Goal: Transaction & Acquisition: Purchase product/service

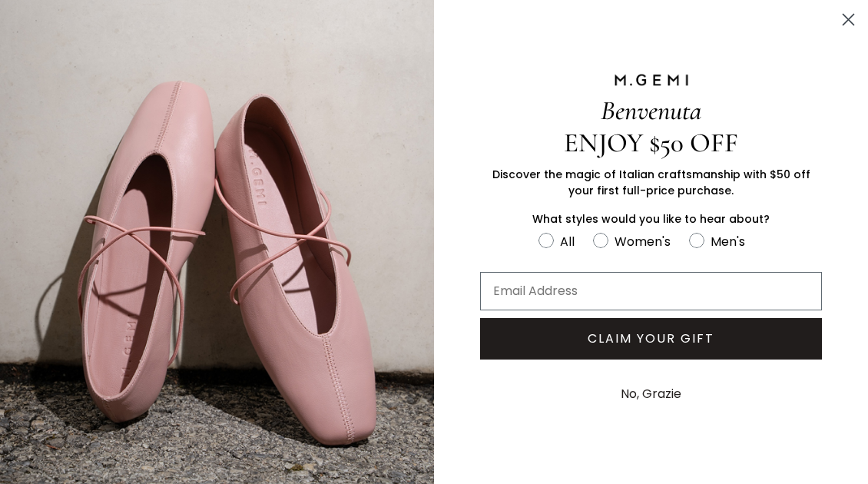
click at [843, 20] on icon "Close dialog" at bounding box center [848, 20] width 11 height 11
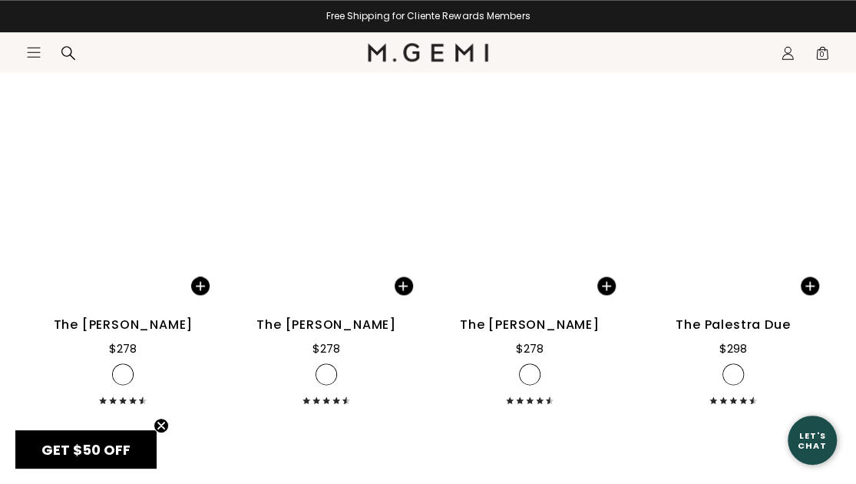
scroll to position [3378, 0]
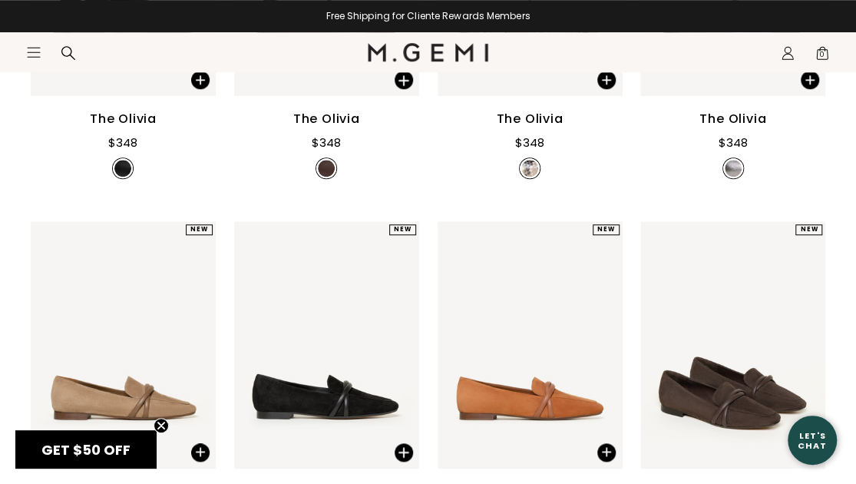
scroll to position [537, 0]
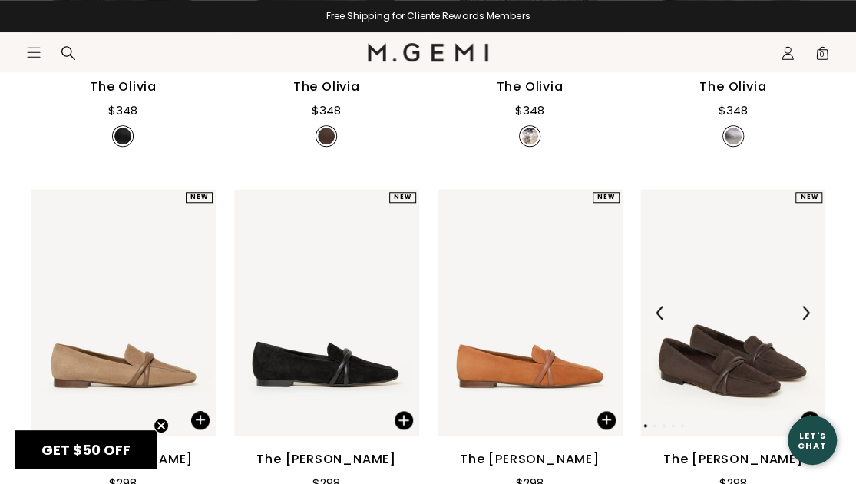
click at [729, 342] on img at bounding box center [732, 312] width 185 height 246
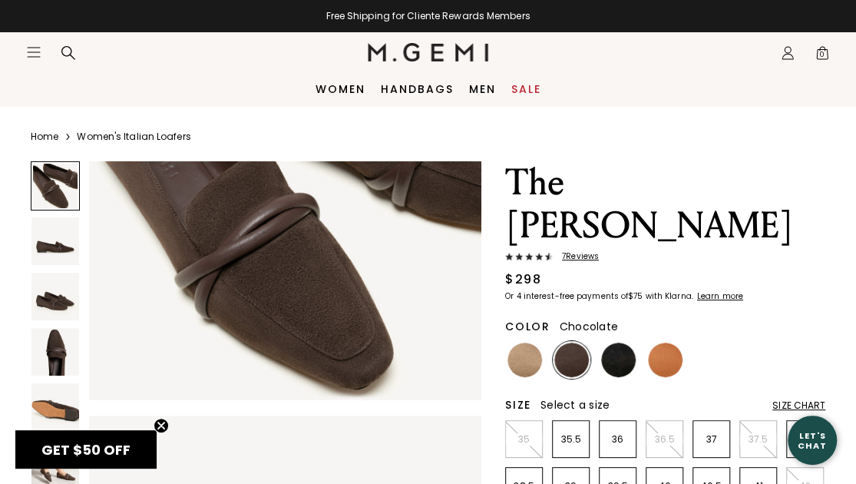
scroll to position [77, 0]
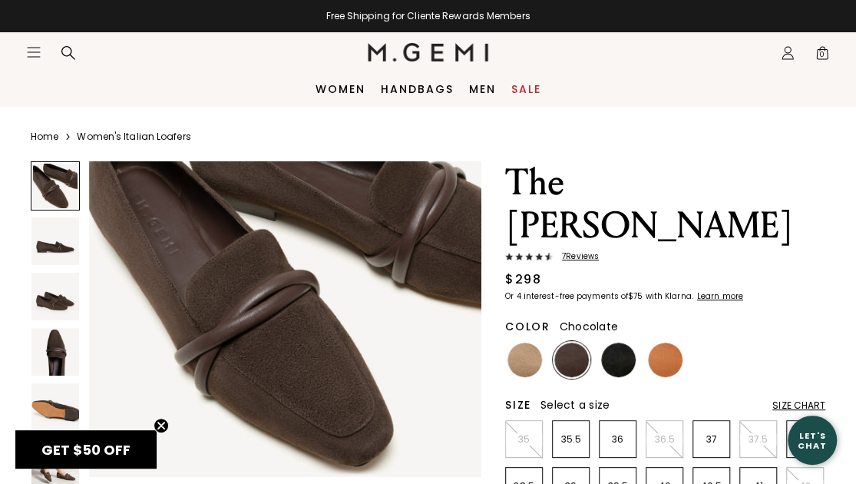
click at [565, 342] on img at bounding box center [571, 359] width 35 height 35
click at [621, 433] on p "36" at bounding box center [618, 439] width 36 height 12
click at [41, 243] on img at bounding box center [55, 241] width 48 height 48
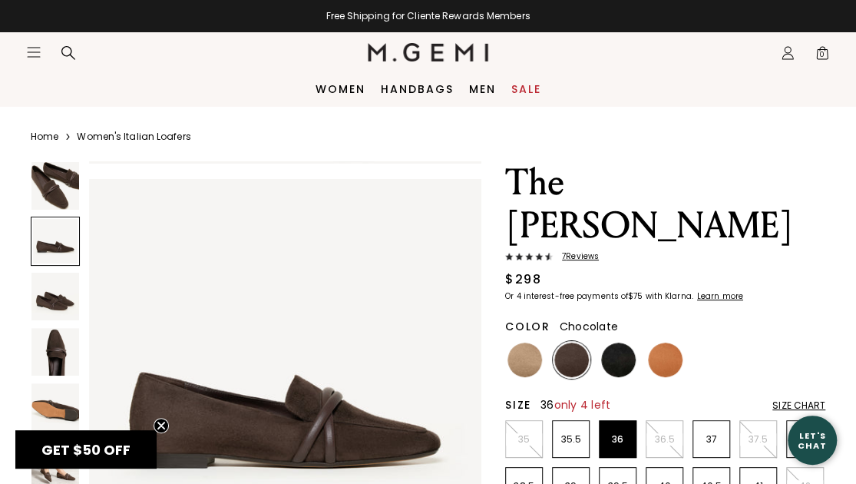
scroll to position [395, 0]
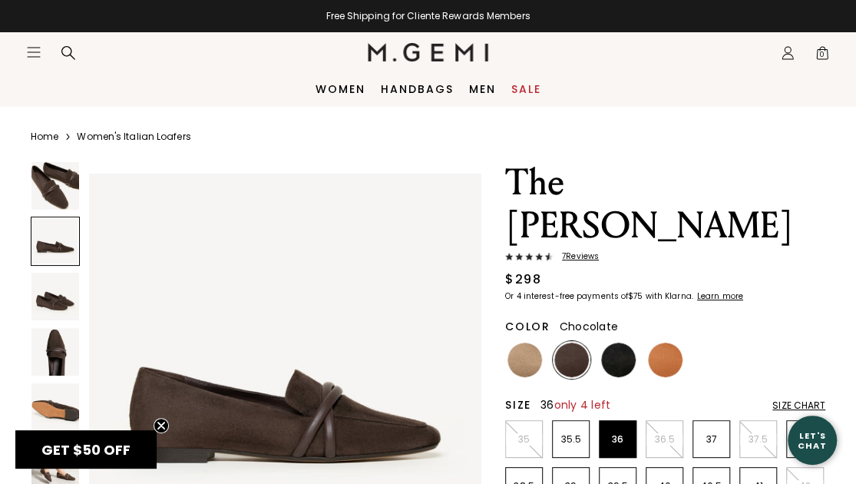
click at [51, 305] on img at bounding box center [55, 297] width 48 height 48
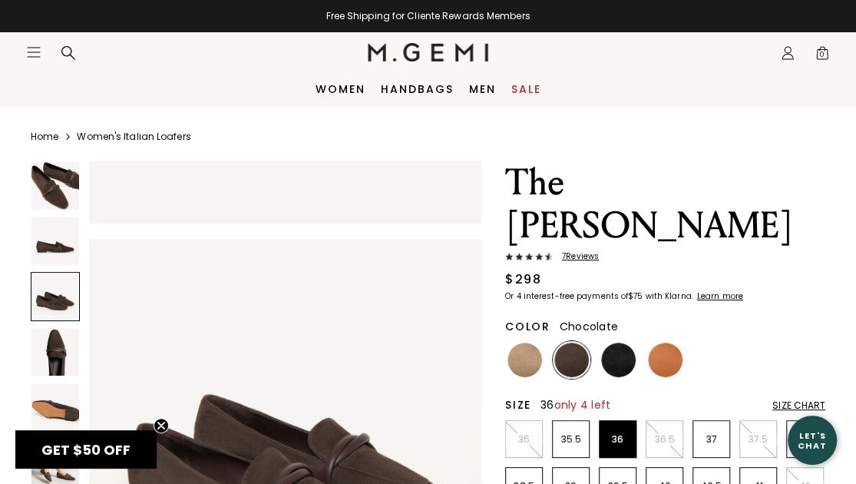
scroll to position [792, 0]
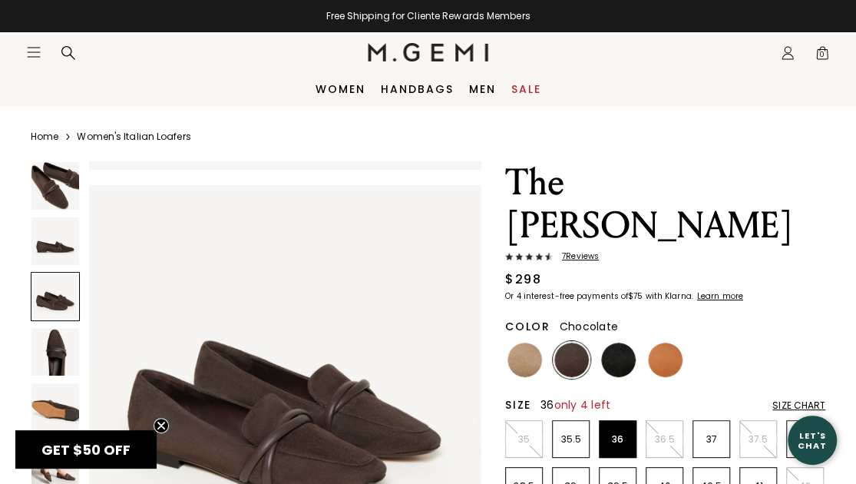
click at [48, 359] on img at bounding box center [55, 352] width 48 height 48
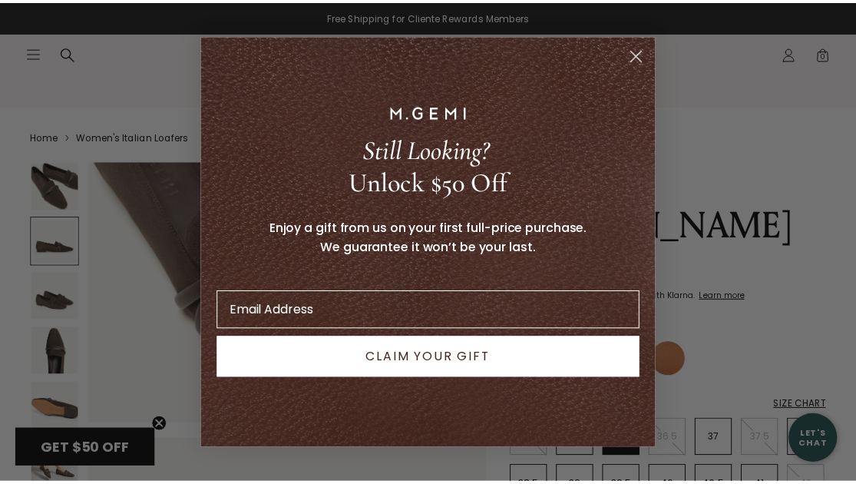
scroll to position [0, 0]
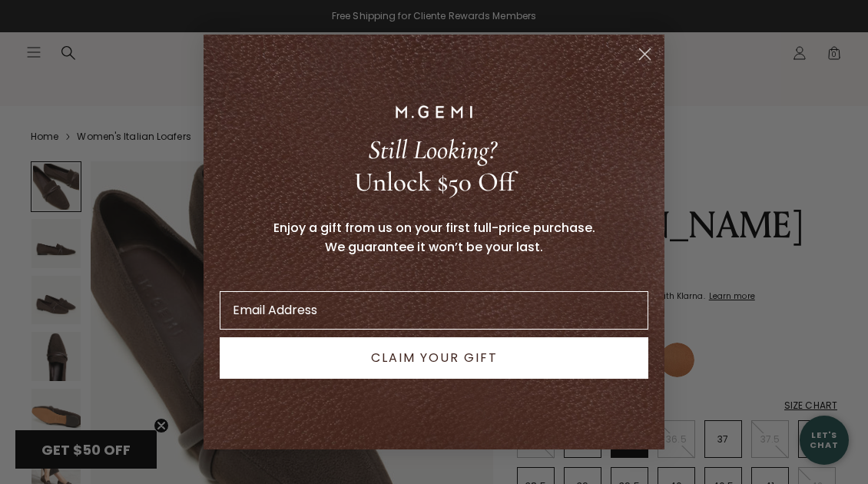
click at [647, 56] on icon "Close dialog" at bounding box center [645, 54] width 11 height 11
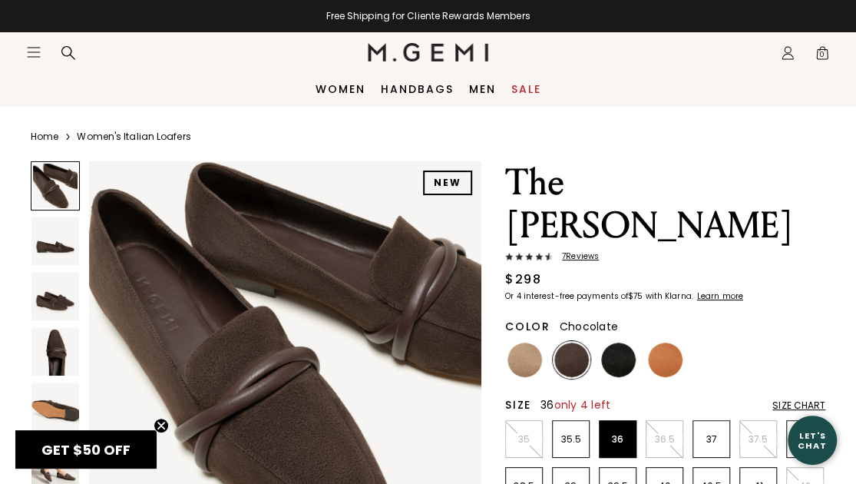
click at [25, 56] on header "Icons/20x20/hamburger@2x Women Shop All Shoes New Arrivals Bestsellers Essentia…" at bounding box center [428, 52] width 856 height 40
click at [53, 139] on link "Home" at bounding box center [45, 137] width 28 height 12
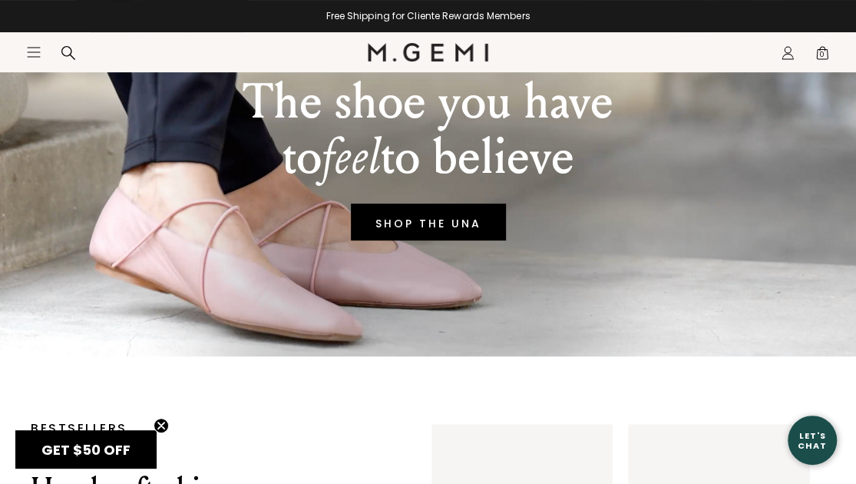
scroll to position [154, 0]
click at [416, 222] on link "SHOP THE UNA" at bounding box center [428, 221] width 155 height 37
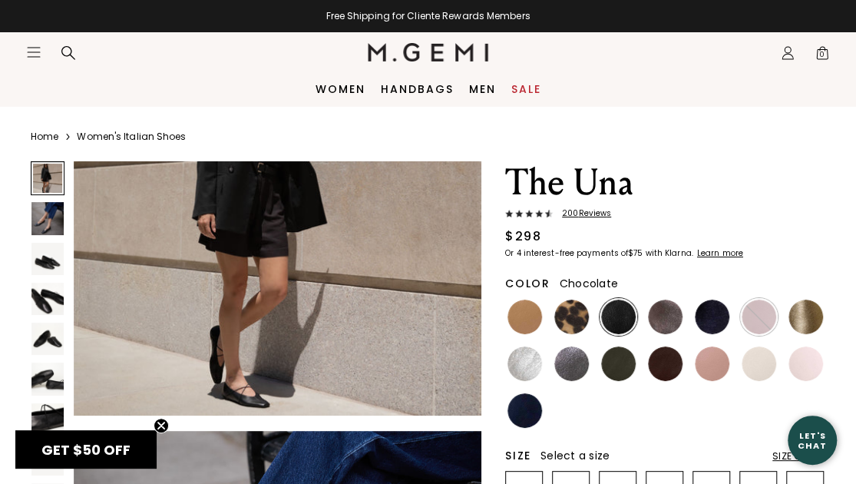
click at [673, 366] on img at bounding box center [665, 363] width 35 height 35
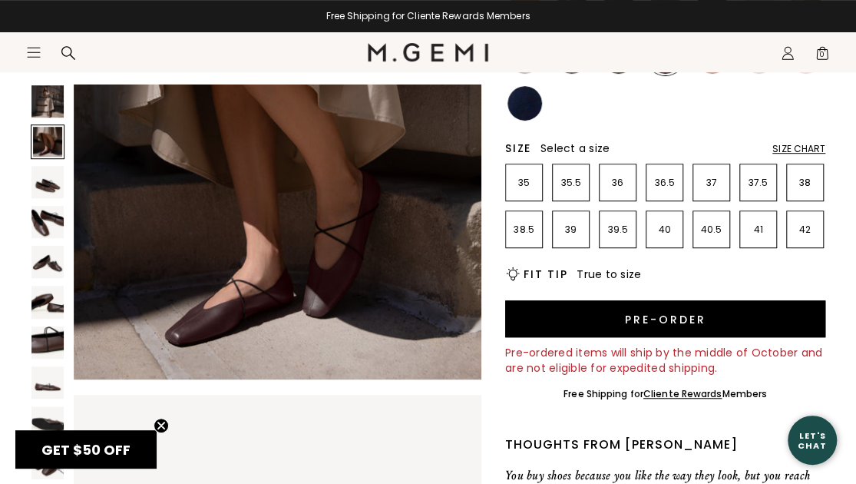
scroll to position [537, 0]
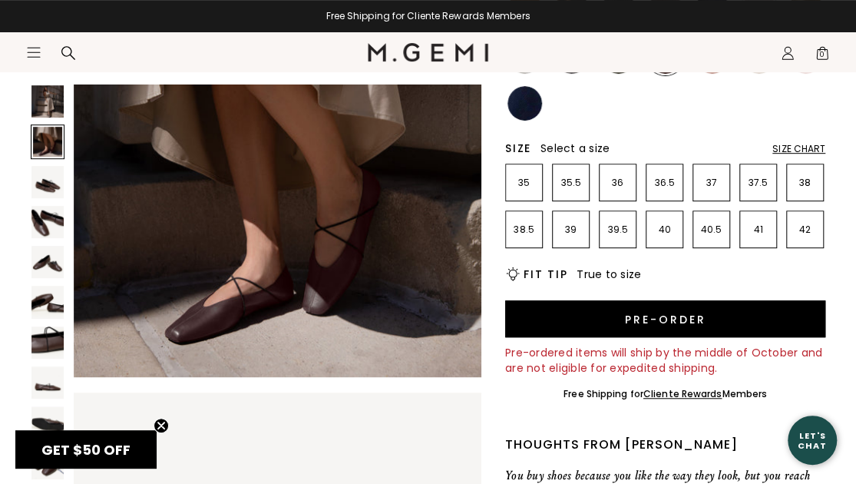
click at [52, 94] on section "Icons/20x20/hamburger@2x Women Shop All Shoes New Arrivals Bestsellers Essentia…" at bounding box center [428, 69] width 856 height 74
click at [46, 139] on div at bounding box center [48, 141] width 34 height 34
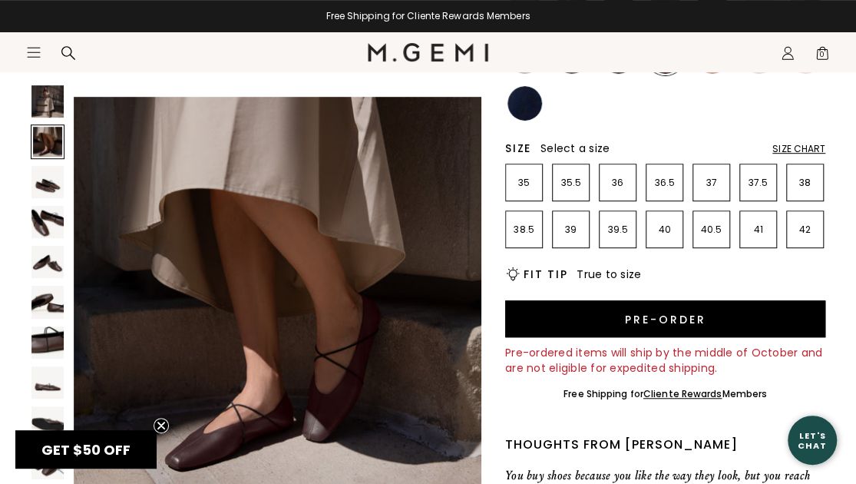
click at [43, 186] on img at bounding box center [47, 182] width 32 height 32
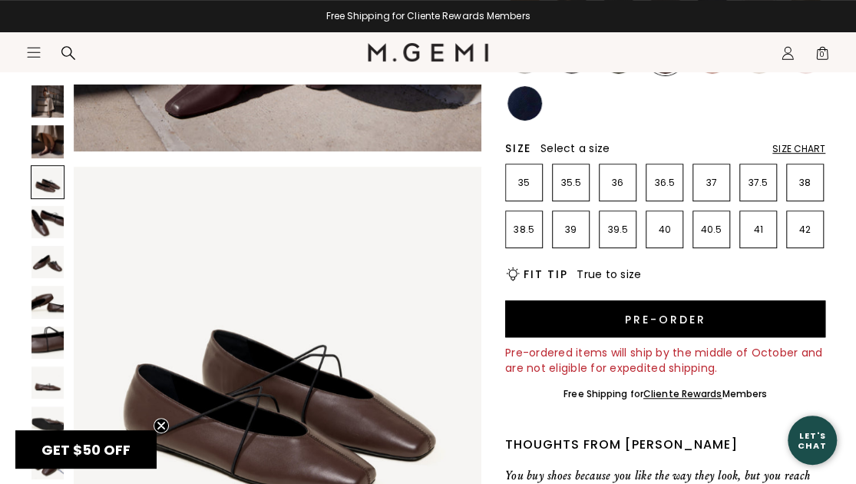
scroll to position [822, 0]
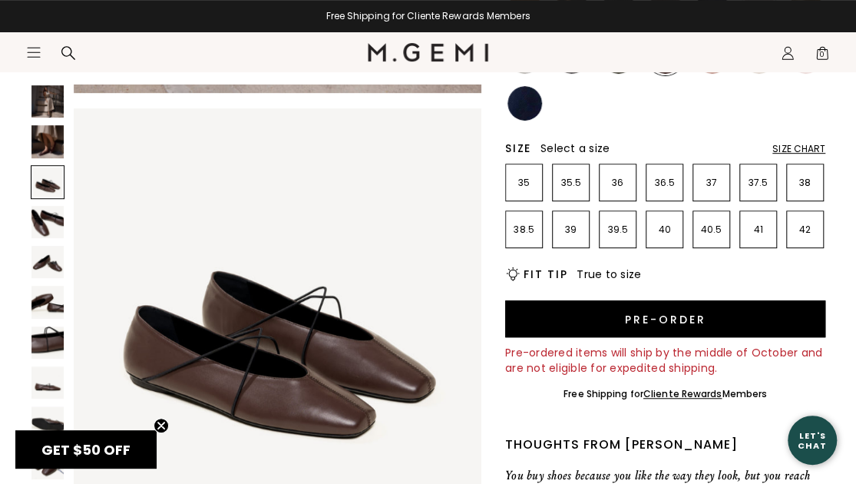
click at [51, 219] on img at bounding box center [47, 222] width 32 height 32
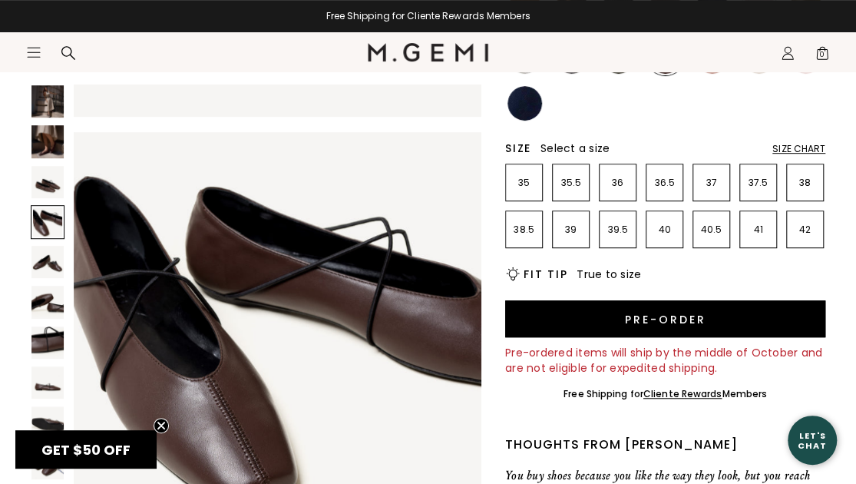
scroll to position [1232, 0]
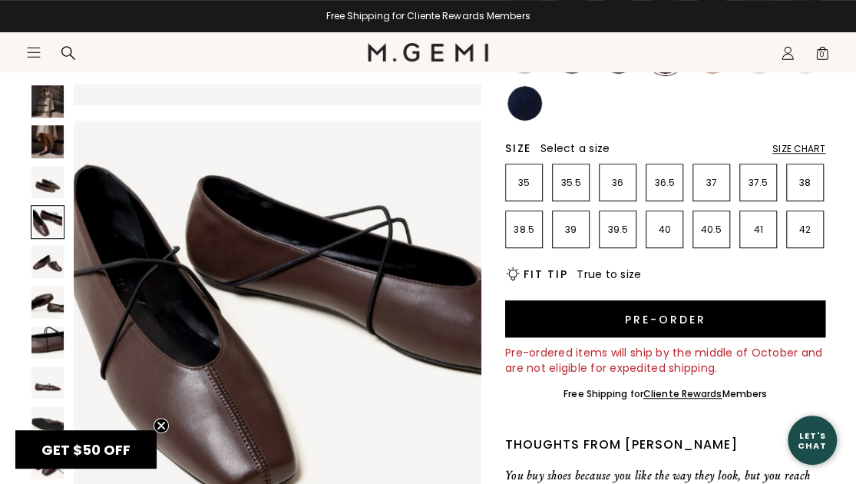
click at [49, 264] on img at bounding box center [47, 262] width 32 height 32
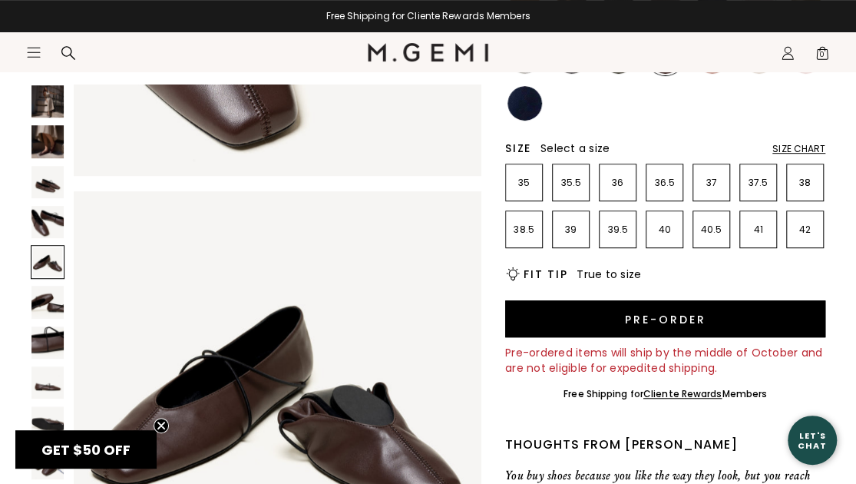
scroll to position [1643, 0]
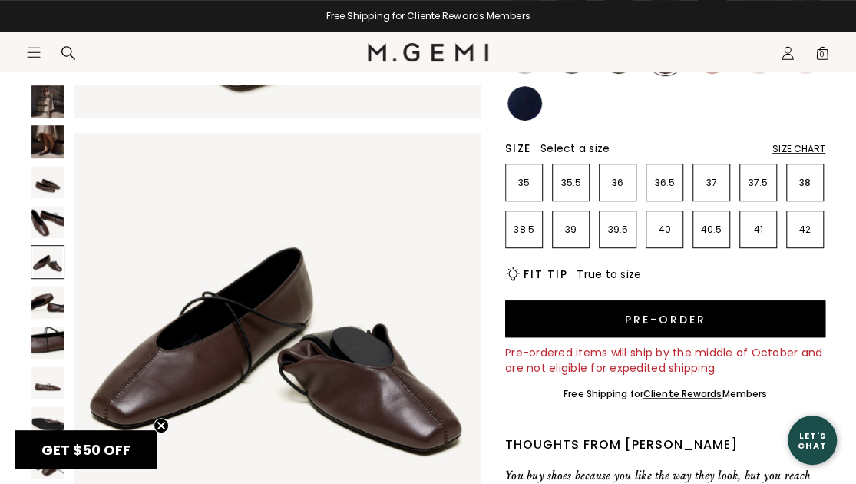
click at [48, 299] on img at bounding box center [47, 302] width 32 height 32
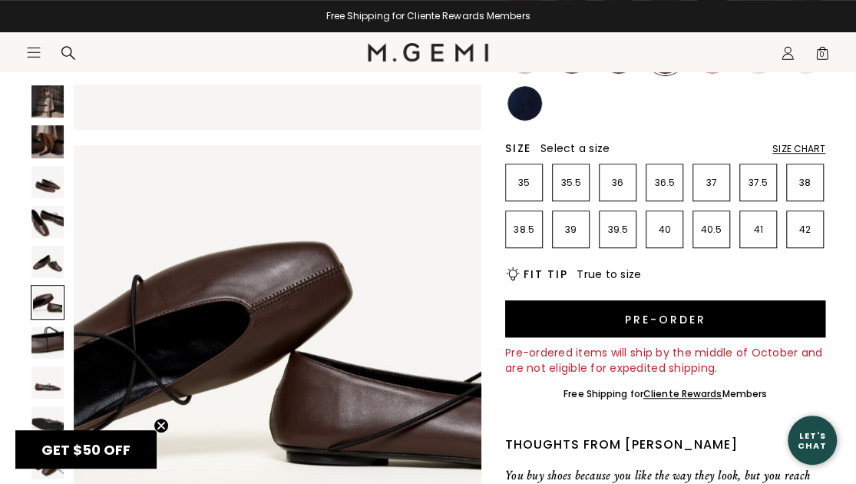
click at [52, 334] on img at bounding box center [47, 342] width 32 height 32
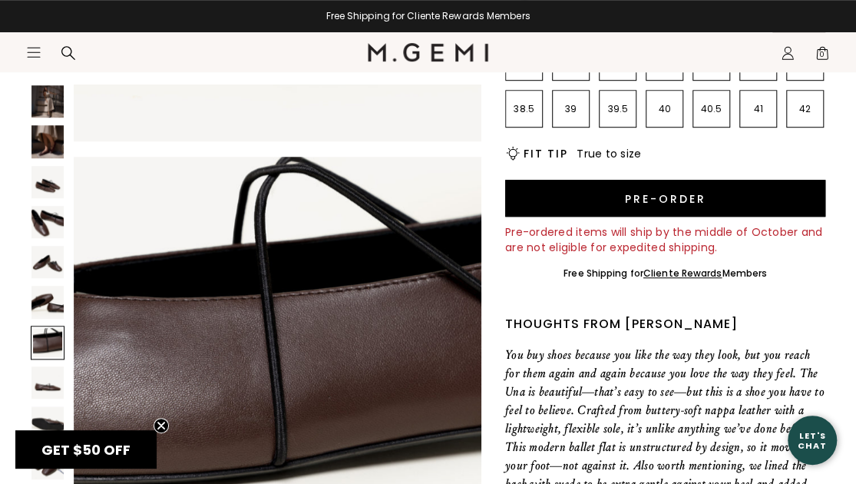
scroll to position [461, 0]
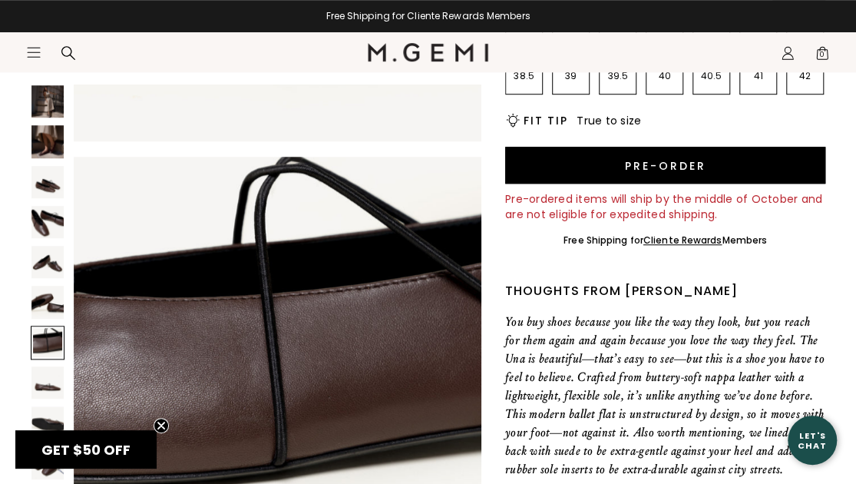
click at [46, 385] on img at bounding box center [47, 382] width 32 height 32
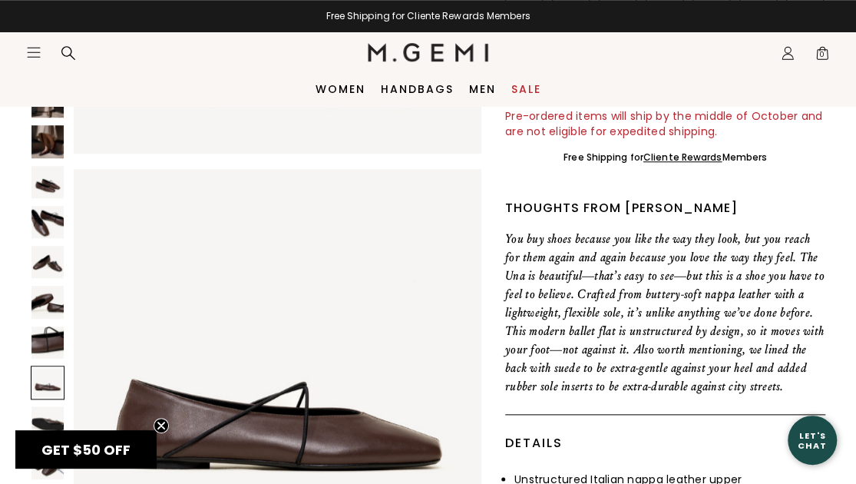
scroll to position [537, 0]
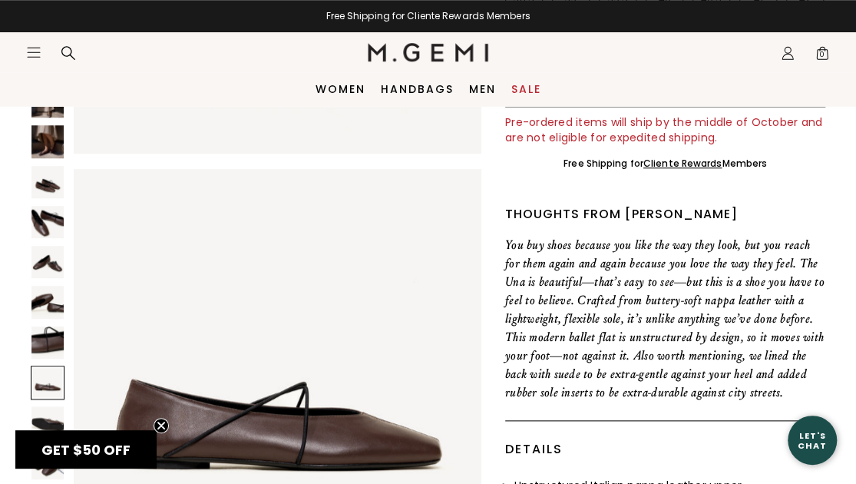
click at [54, 422] on img at bounding box center [47, 422] width 32 height 32
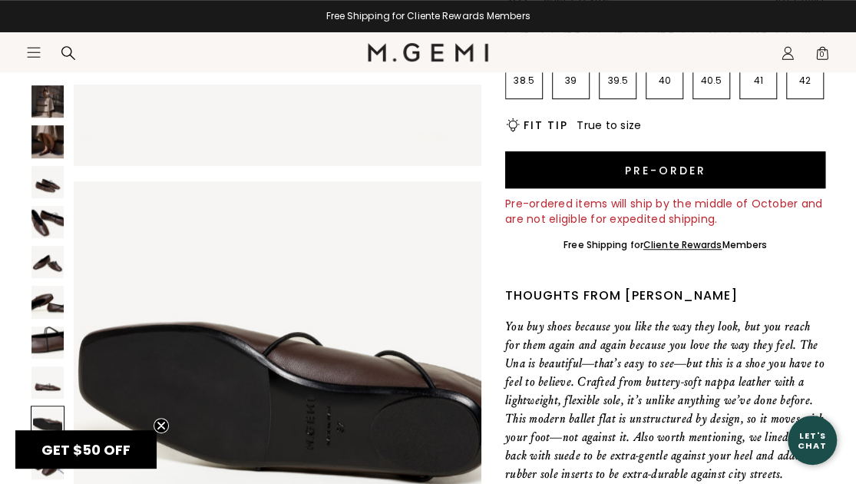
scroll to position [461, 0]
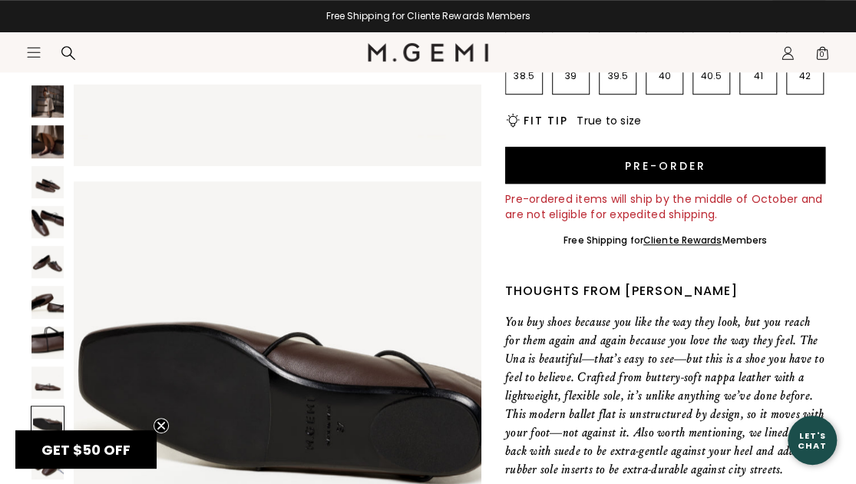
click at [158, 425] on circle "Close teaser" at bounding box center [161, 425] width 15 height 15
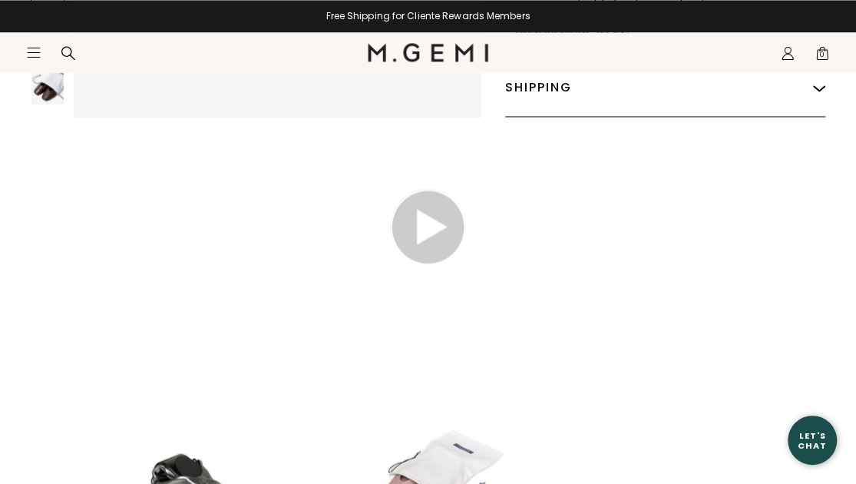
scroll to position [1229, 0]
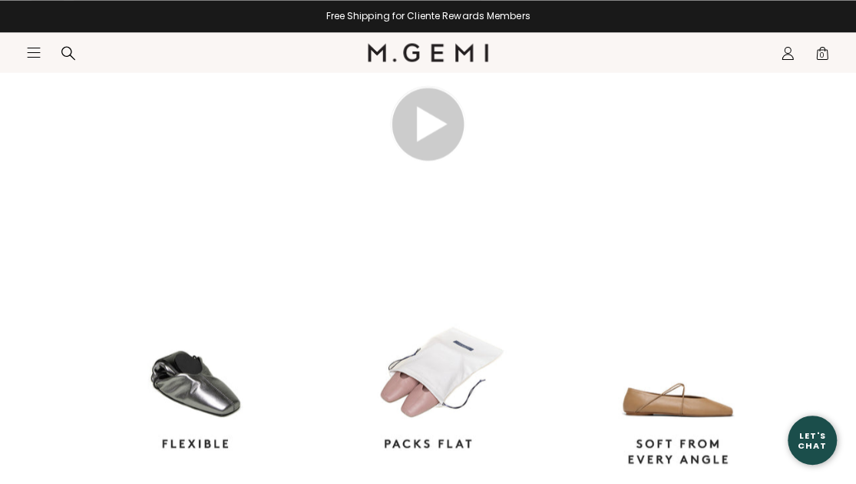
click at [433, 163] on img at bounding box center [428, 124] width 77 height 77
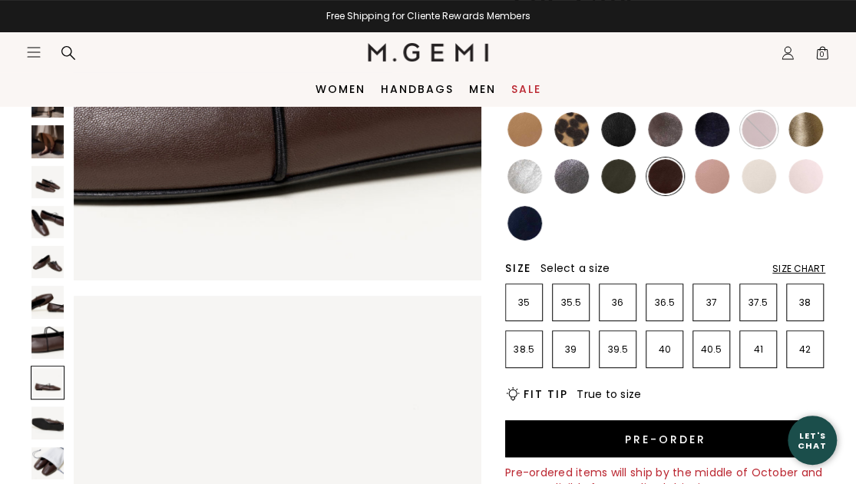
scroll to position [154, 0]
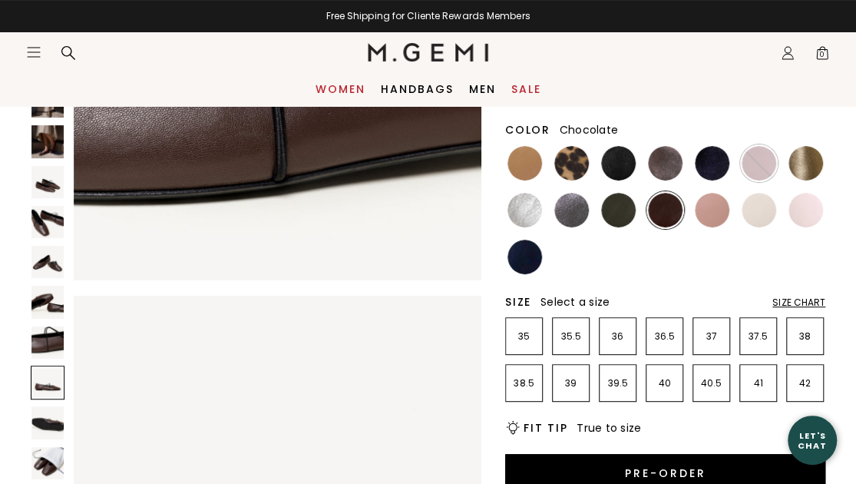
click at [330, 84] on link "Women" at bounding box center [341, 89] width 50 height 12
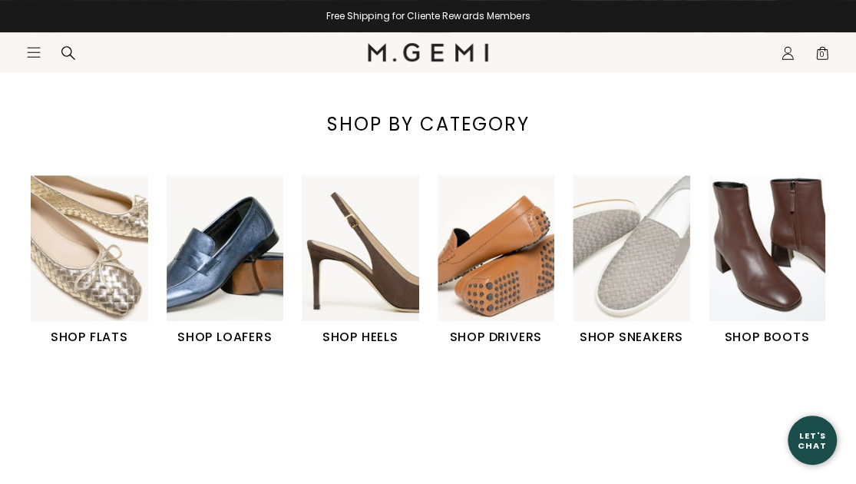
scroll to position [461, 0]
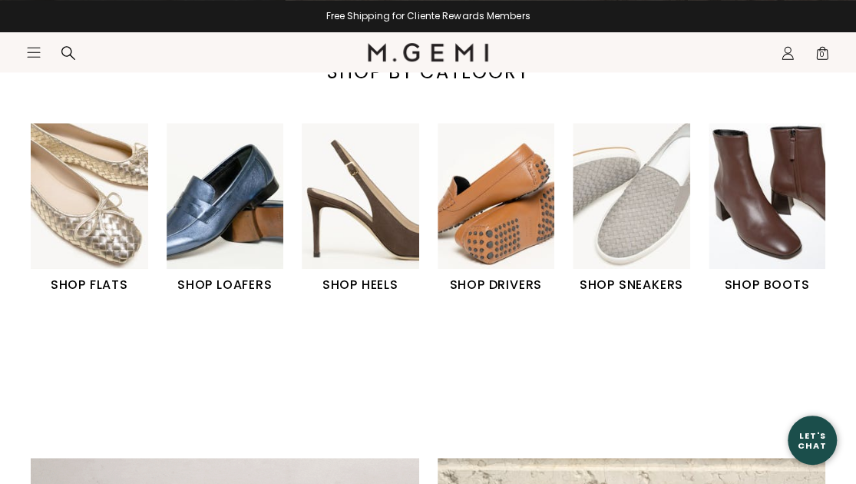
click at [213, 233] on img "2 / 6" at bounding box center [225, 196] width 117 height 147
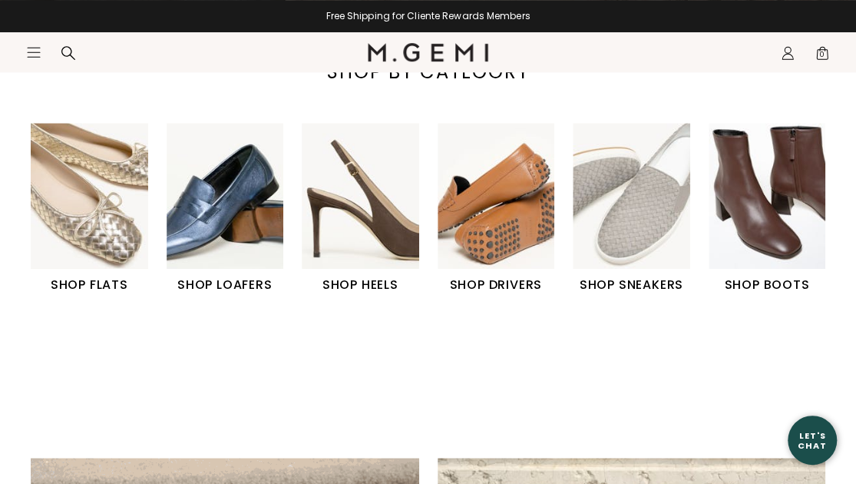
click at [212, 279] on h1 "SHOP LOAFERS" at bounding box center [225, 285] width 117 height 18
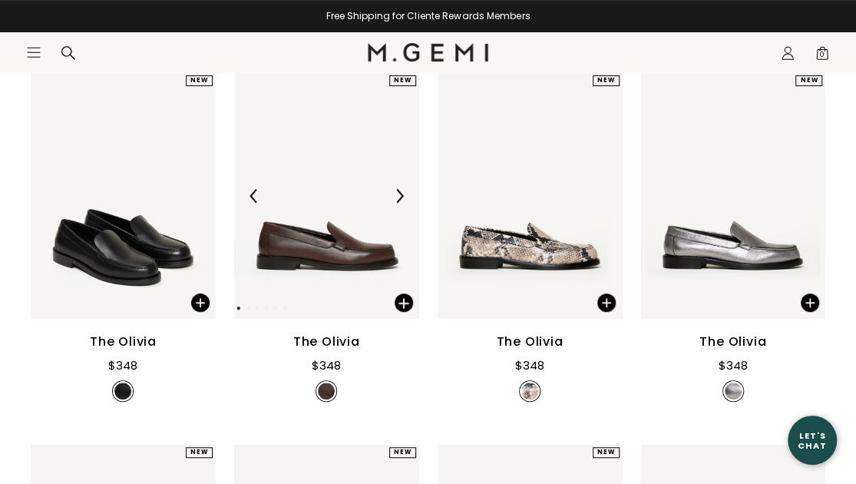
scroll to position [307, 0]
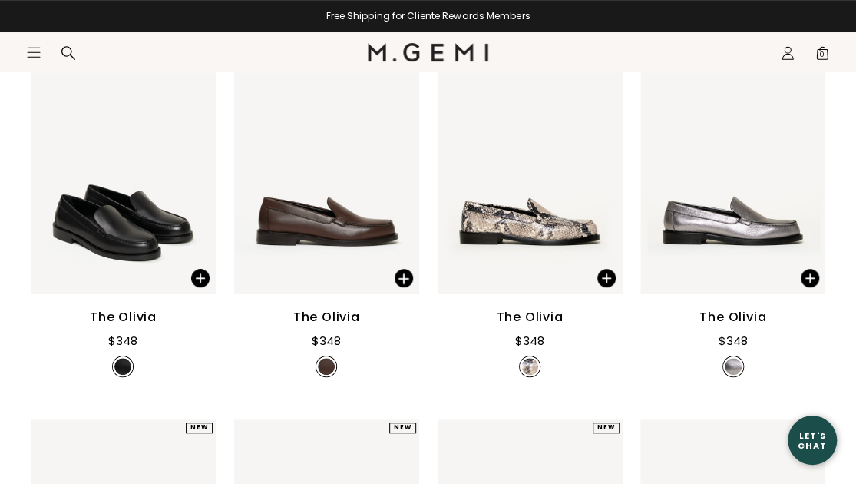
click at [338, 308] on div "The Olivia" at bounding box center [326, 317] width 67 height 18
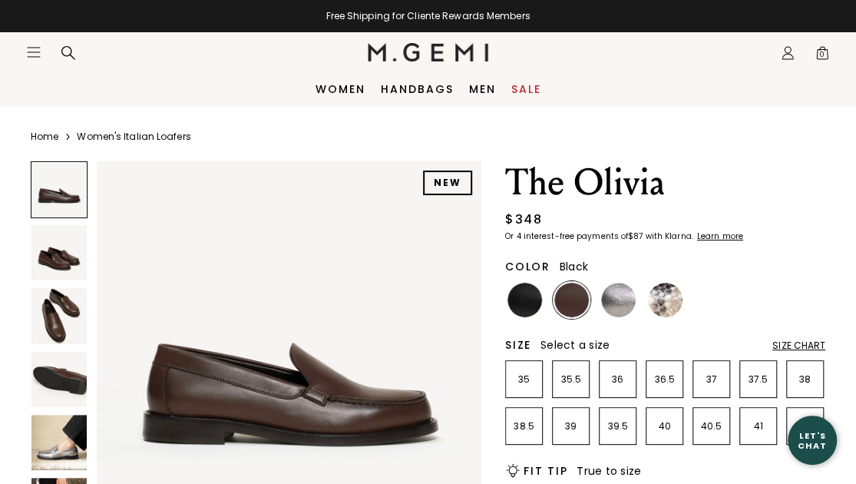
click at [510, 304] on img at bounding box center [525, 300] width 35 height 35
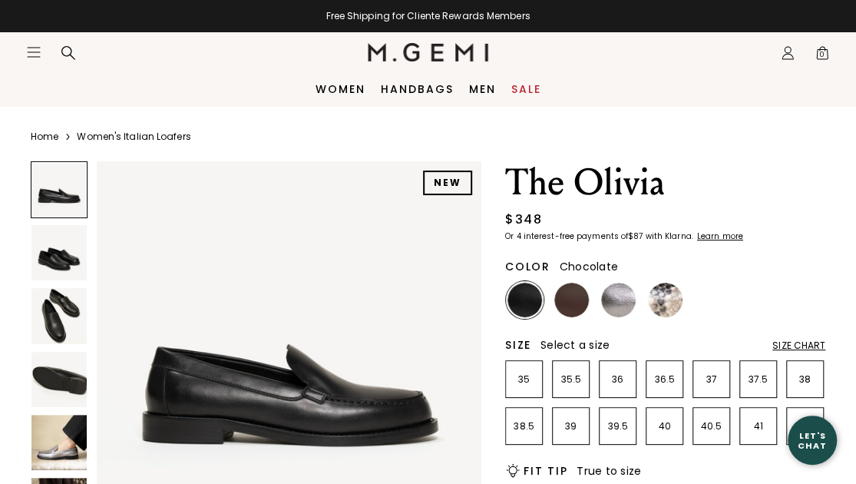
click at [568, 296] on img at bounding box center [571, 300] width 35 height 35
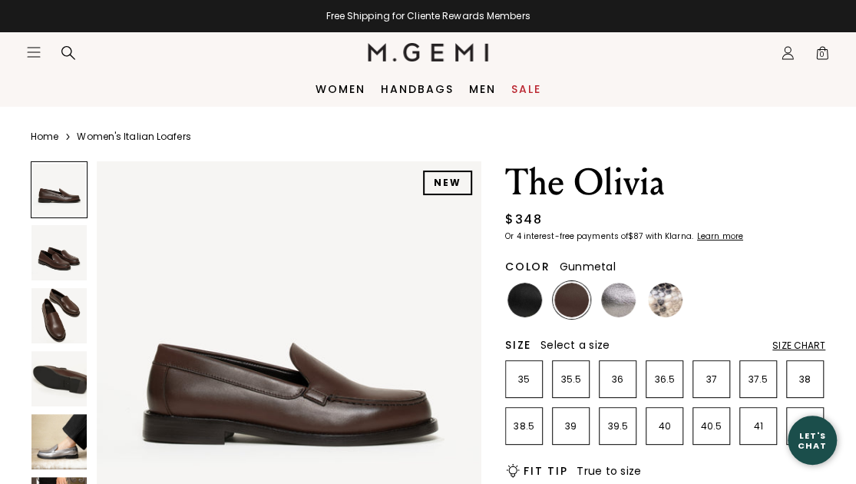
click at [622, 300] on img at bounding box center [618, 300] width 35 height 35
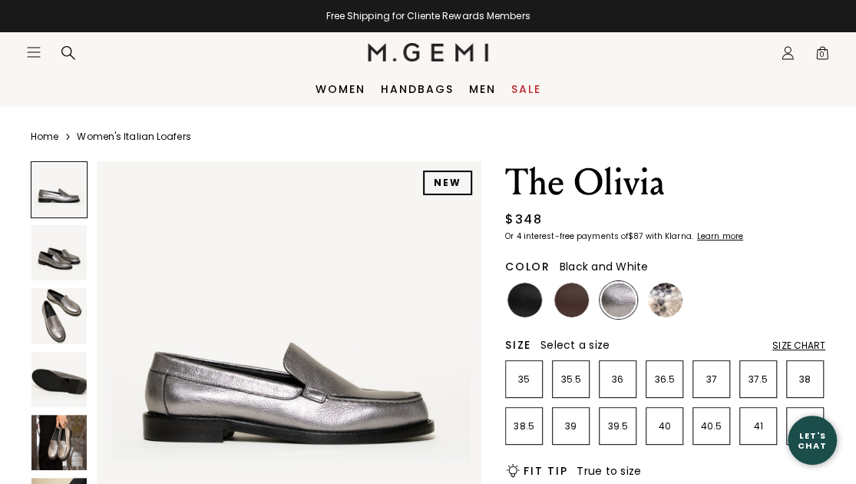
click at [663, 296] on img at bounding box center [665, 300] width 35 height 35
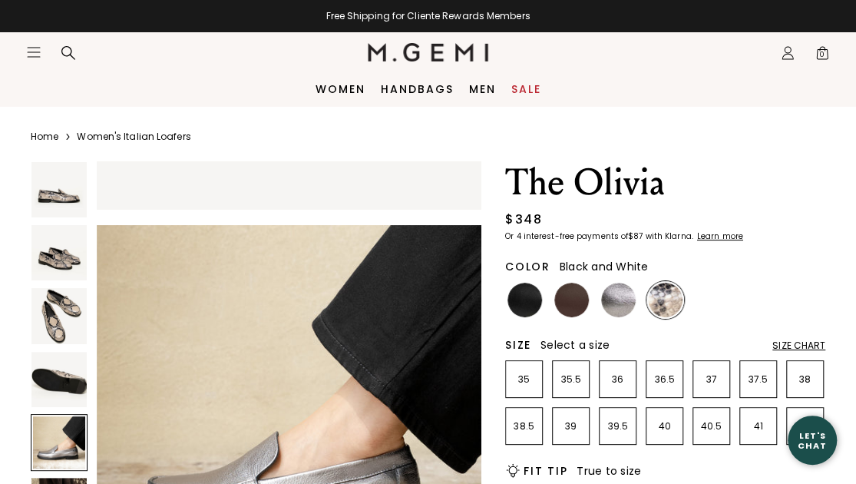
scroll to position [1229, 0]
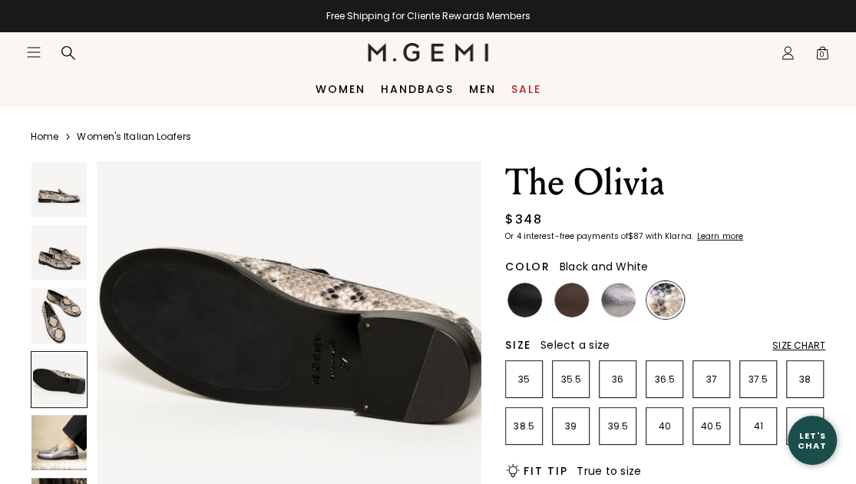
click at [537, 86] on link "Sale" at bounding box center [526, 89] width 30 height 12
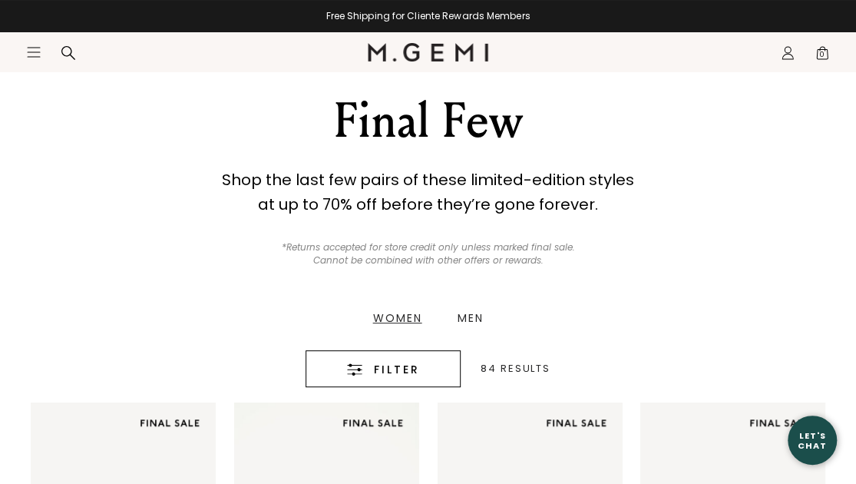
scroll to position [154, 0]
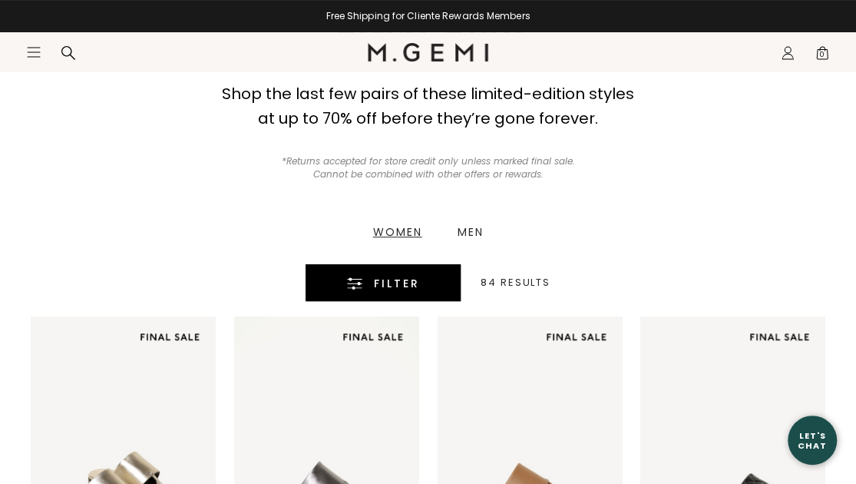
click at [379, 283] on span "Filter" at bounding box center [397, 283] width 46 height 18
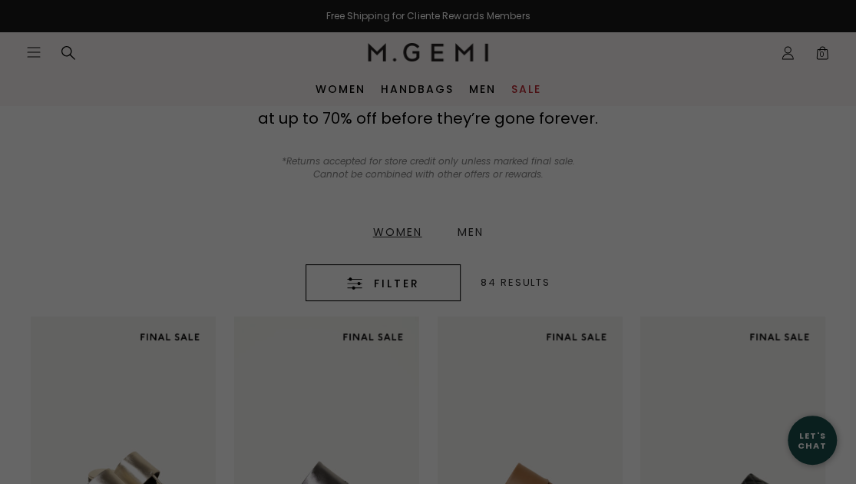
scroll to position [0, 0]
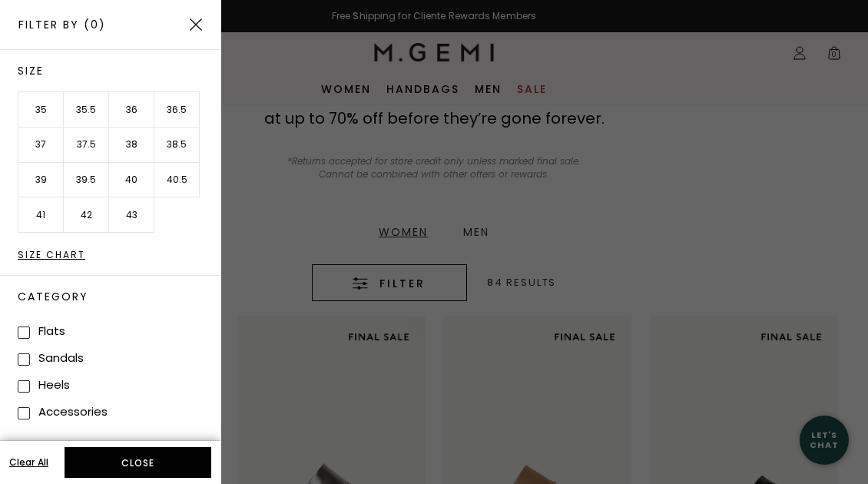
click at [136, 114] on li "36" at bounding box center [131, 109] width 45 height 35
drag, startPoint x: 118, startPoint y: 447, endPoint x: 537, endPoint y: 347, distance: 430.2
click at [118, 447] on button "Apply (1)" at bounding box center [137, 462] width 147 height 31
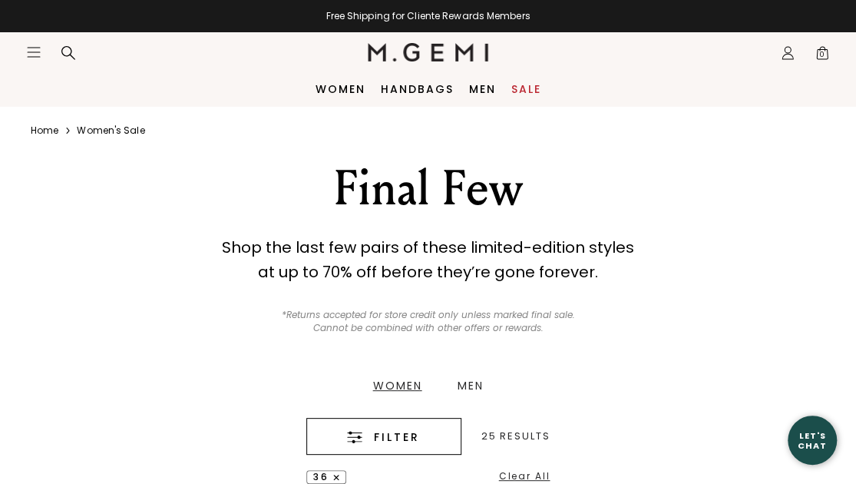
click at [25, 47] on header "Icons/20x20/hamburger@2x Women Shop All Shoes New Arrivals Bestsellers Essentia…" at bounding box center [428, 52] width 856 height 40
click at [27, 55] on icon "Icons/20x20/hamburger@2x" at bounding box center [33, 52] width 15 height 15
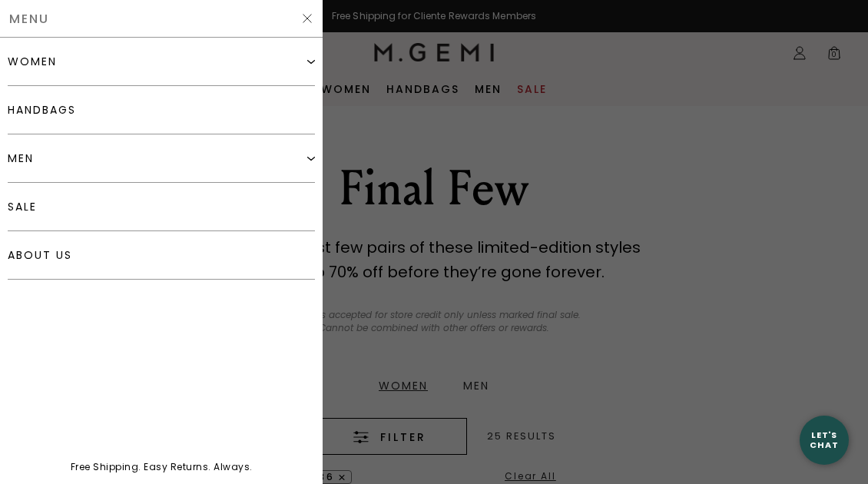
click at [42, 62] on div "women" at bounding box center [32, 61] width 49 height 12
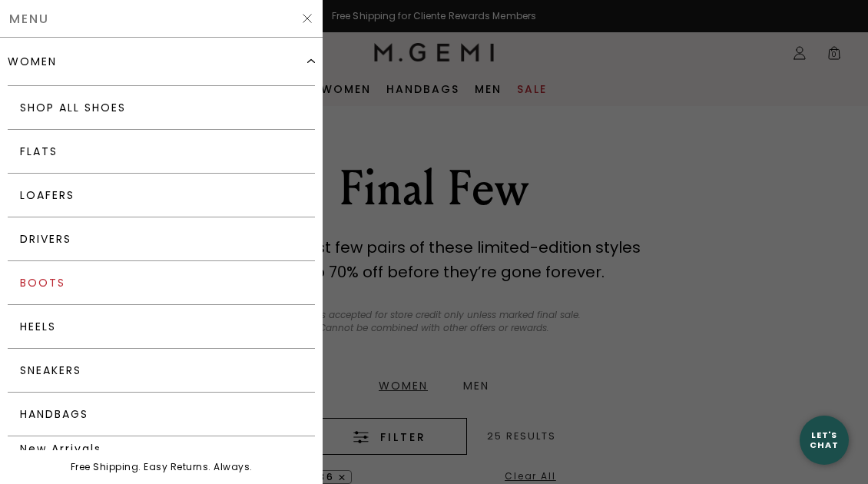
click at [53, 285] on link "Boots" at bounding box center [161, 283] width 307 height 44
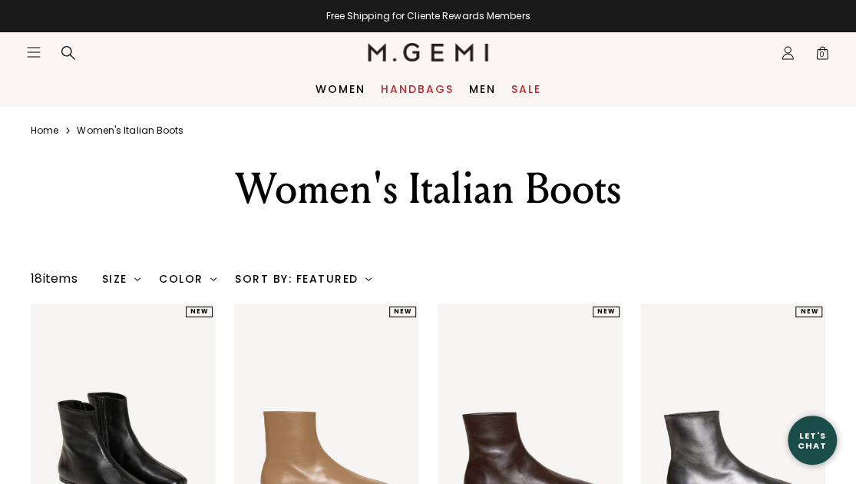
click at [433, 83] on link "Handbags" at bounding box center [417, 89] width 73 height 12
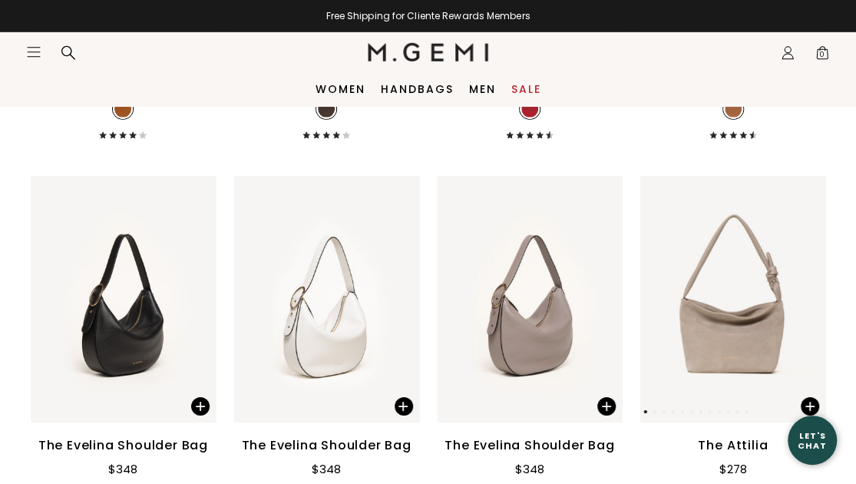
scroll to position [2073, 0]
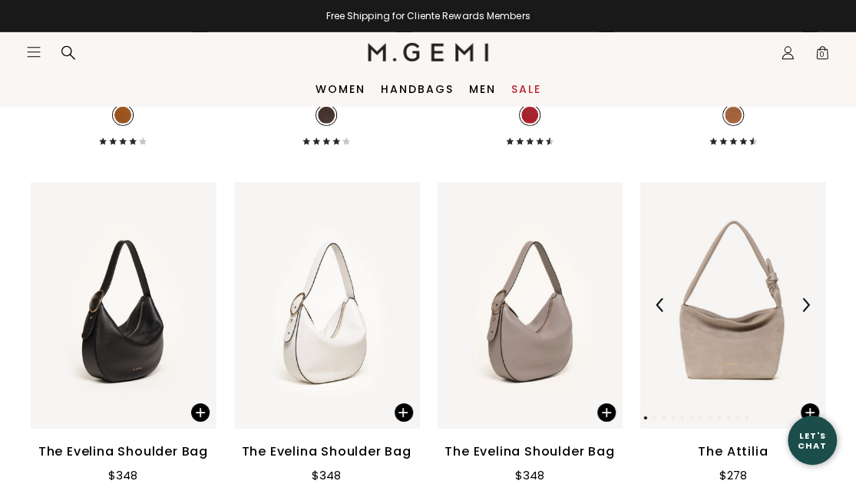
click at [738, 343] on img at bounding box center [732, 305] width 185 height 246
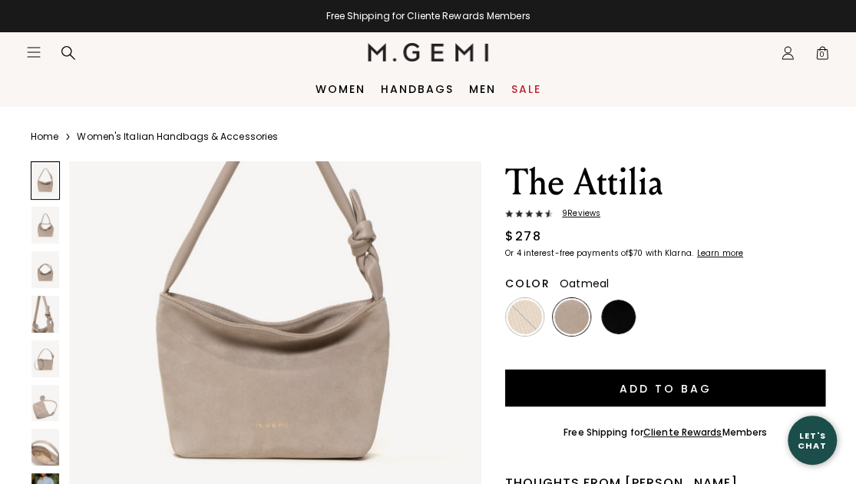
scroll to position [154, 0]
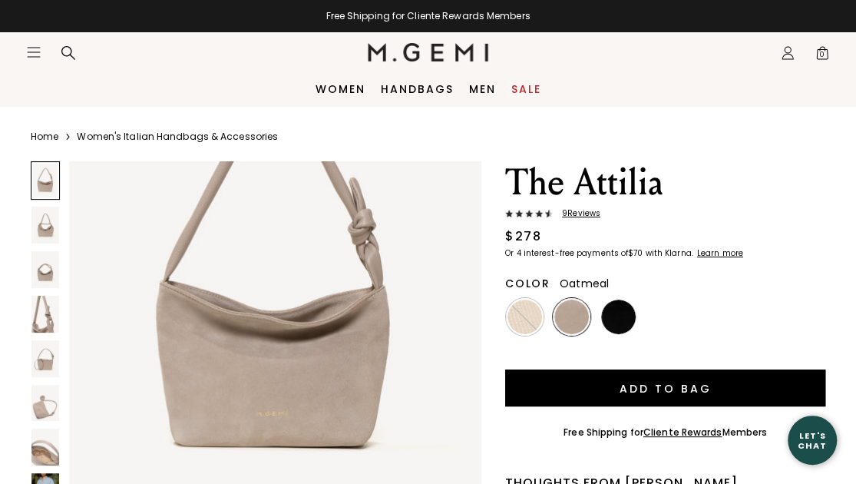
click at [565, 309] on img at bounding box center [571, 316] width 35 height 35
click at [630, 309] on img at bounding box center [618, 316] width 35 height 35
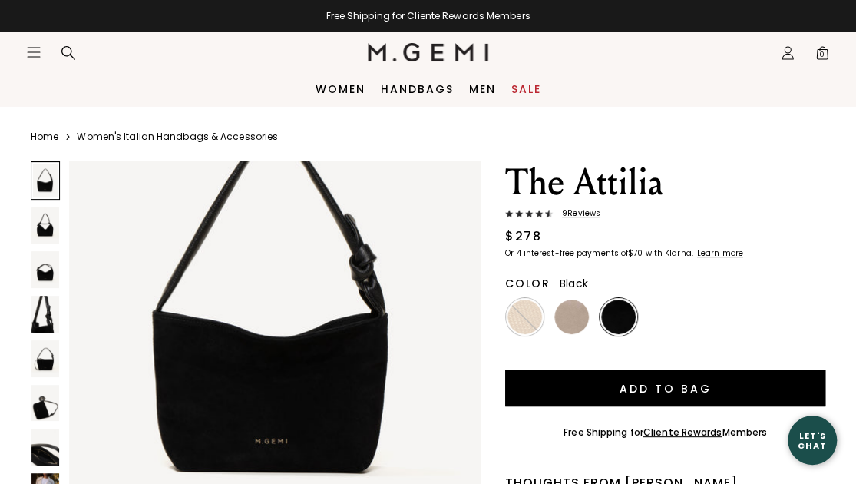
scroll to position [154, 0]
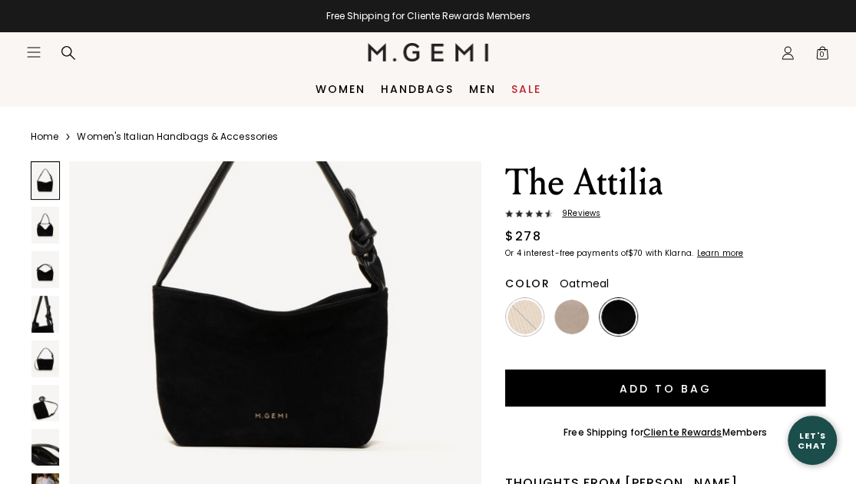
click at [587, 319] on img at bounding box center [571, 316] width 35 height 35
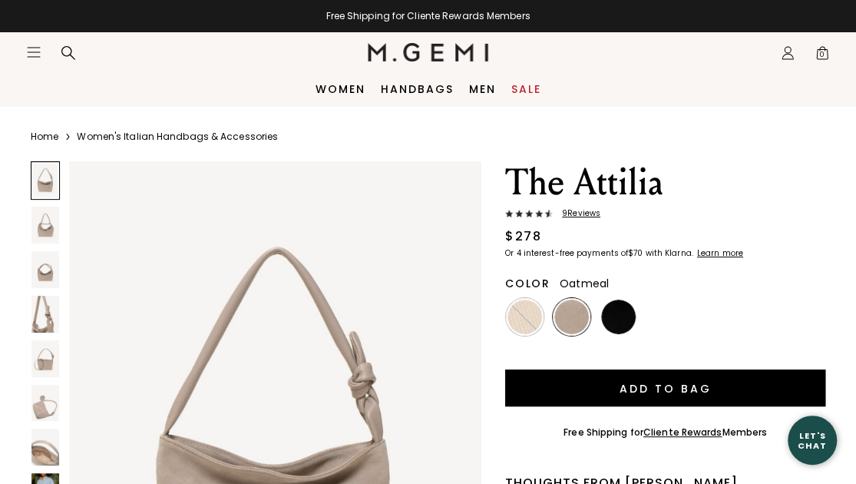
scroll to position [77, 0]
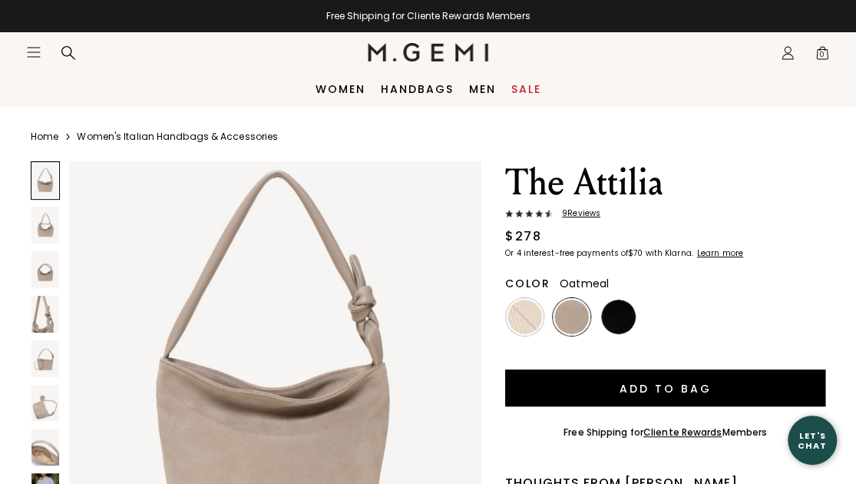
click at [46, 236] on img at bounding box center [45, 225] width 28 height 37
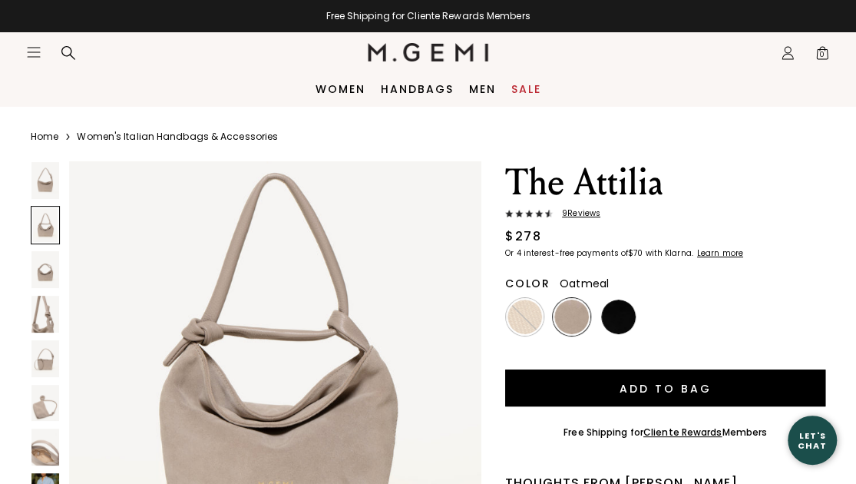
scroll to position [703, 0]
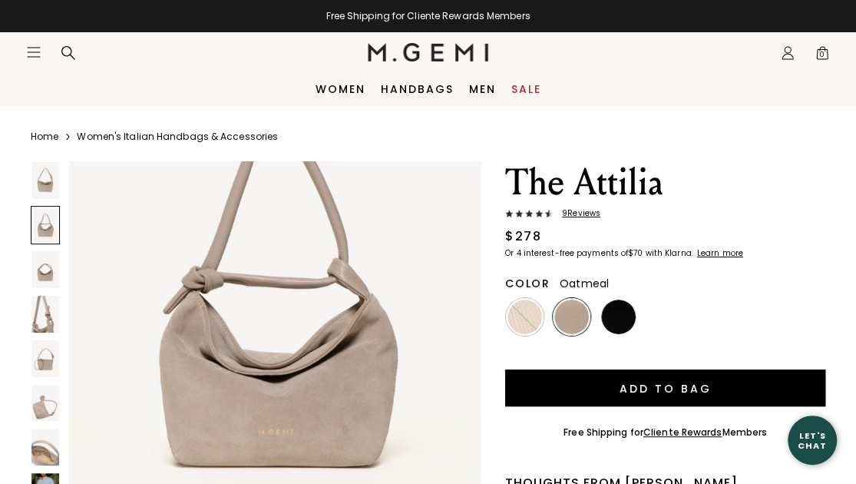
click at [46, 270] on img at bounding box center [45, 269] width 28 height 37
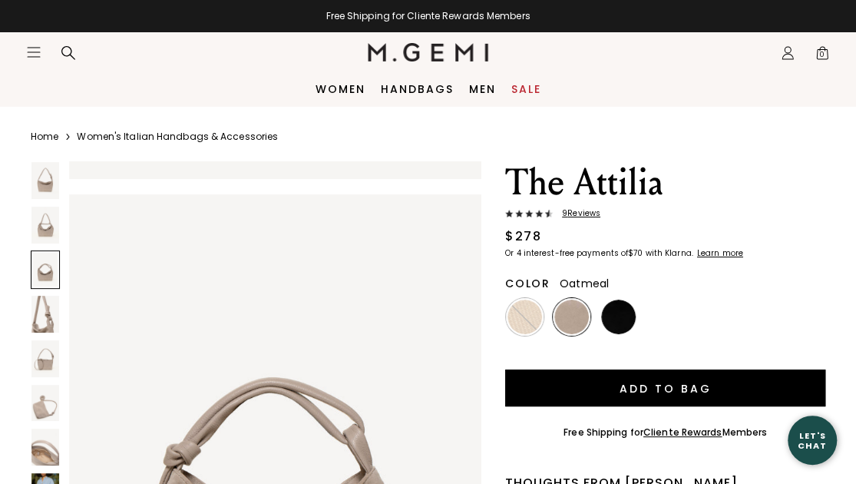
scroll to position [1098, 0]
click at [41, 319] on img at bounding box center [45, 314] width 28 height 37
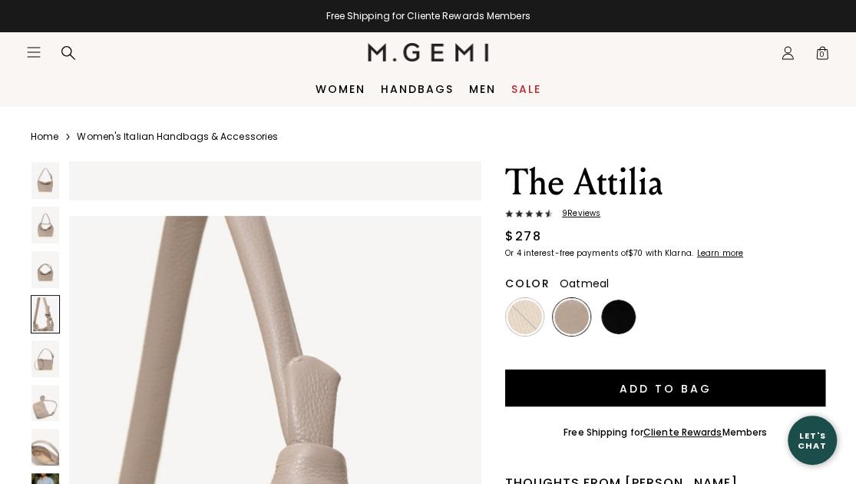
scroll to position [1648, 0]
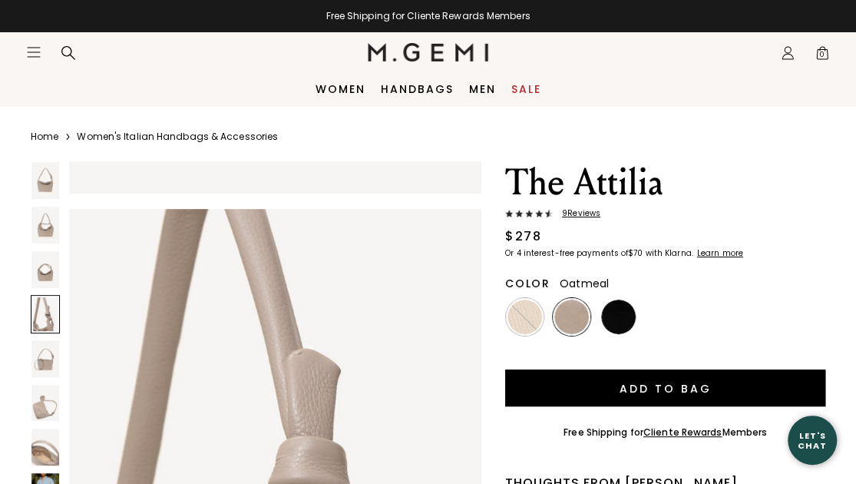
click at [41, 319] on div at bounding box center [45, 314] width 29 height 38
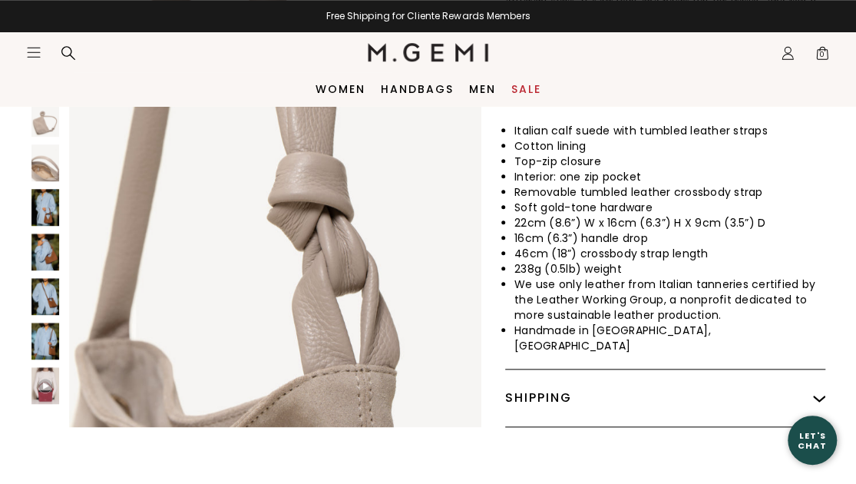
scroll to position [521, 0]
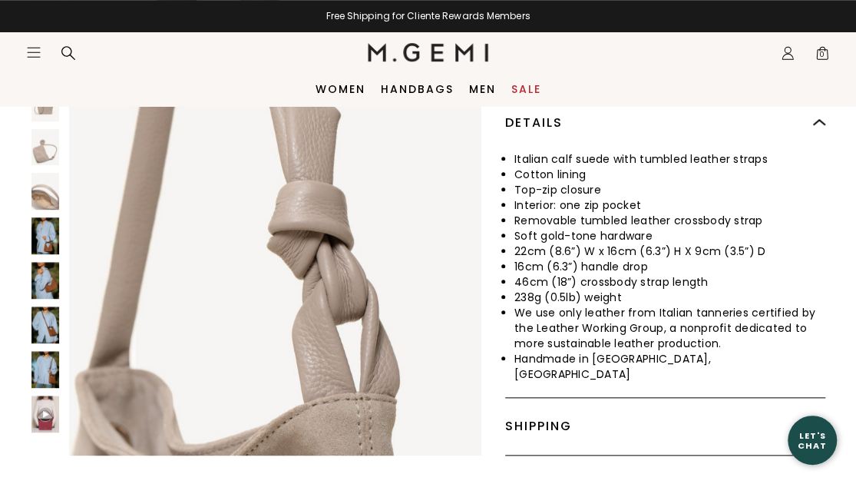
click at [38, 202] on img at bounding box center [45, 192] width 28 height 37
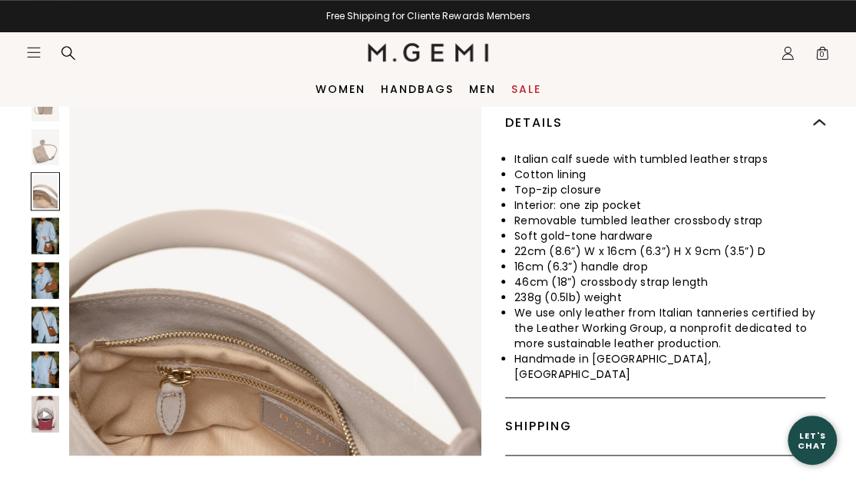
scroll to position [3295, 0]
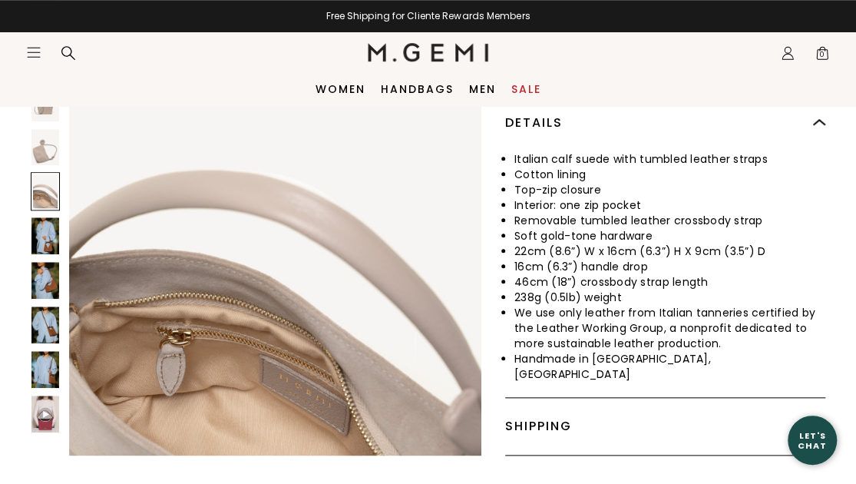
click at [46, 156] on img at bounding box center [45, 147] width 28 height 37
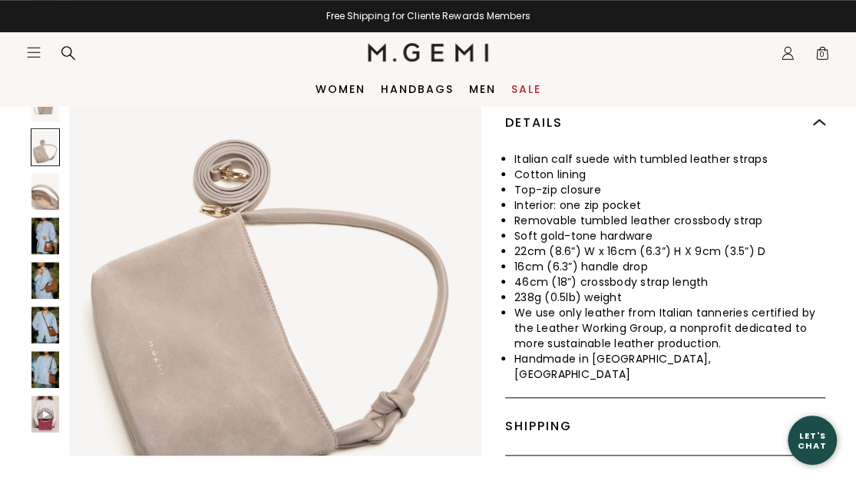
scroll to position [2746, 0]
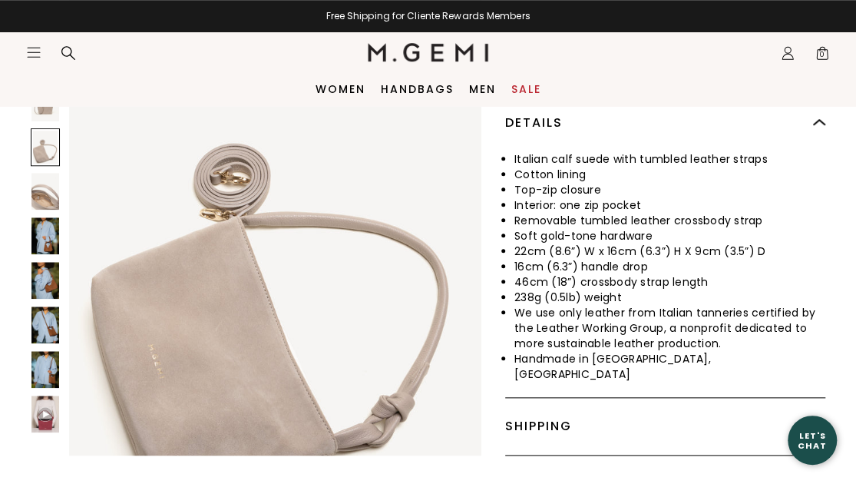
click at [45, 199] on img at bounding box center [45, 192] width 28 height 37
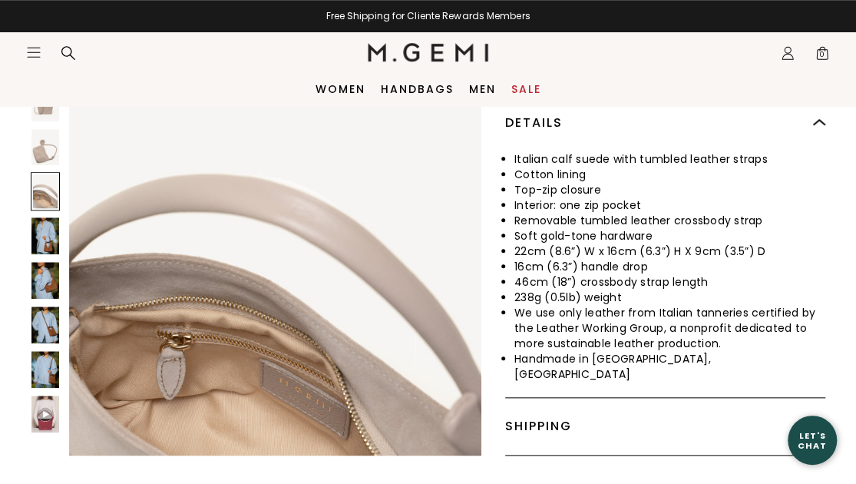
scroll to position [3295, 0]
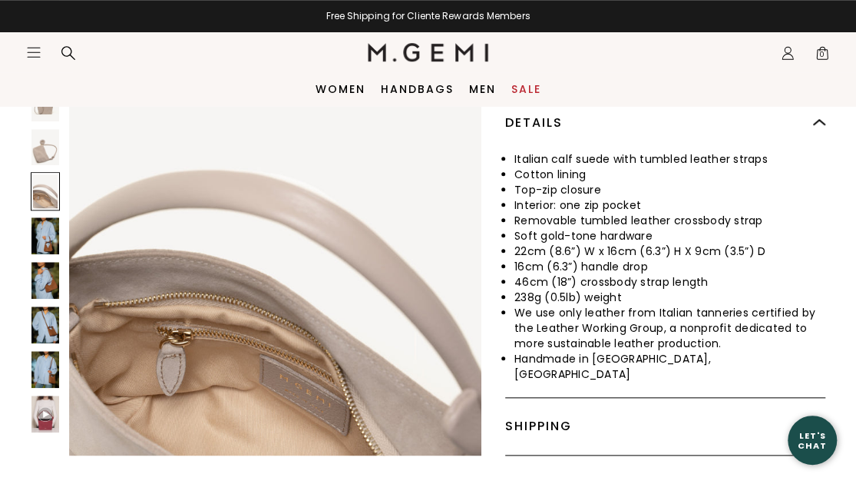
click at [45, 230] on img at bounding box center [45, 236] width 28 height 37
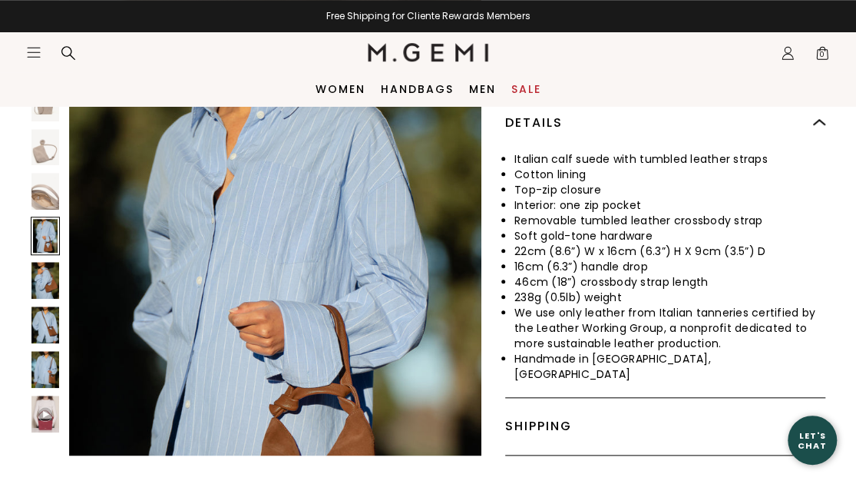
scroll to position [3844, 0]
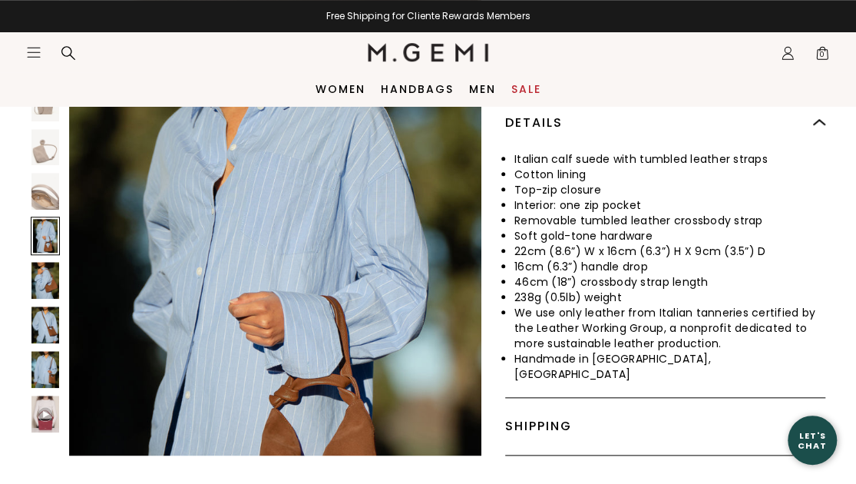
click at [45, 230] on div at bounding box center [45, 236] width 29 height 38
click at [41, 273] on img at bounding box center [45, 281] width 28 height 37
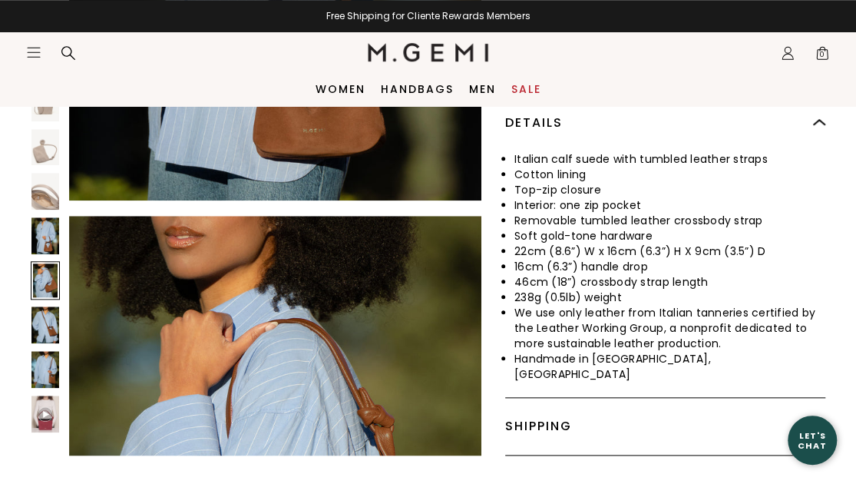
scroll to position [4211, 0]
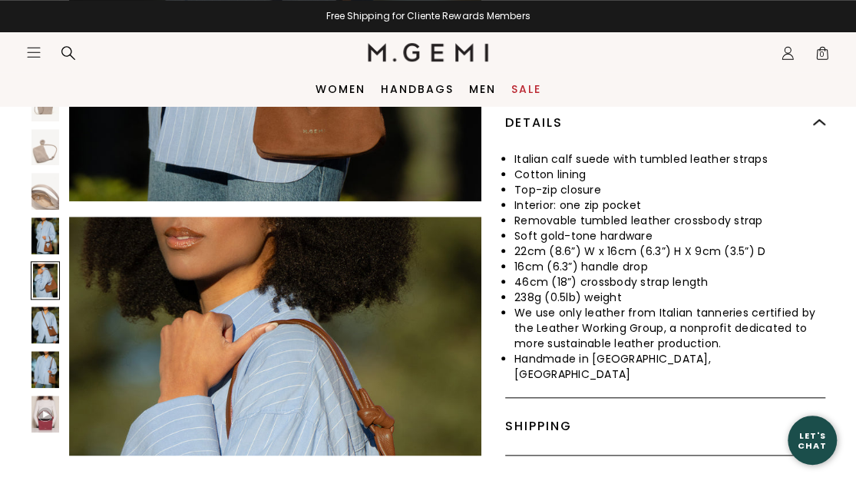
click at [48, 276] on div at bounding box center [45, 281] width 29 height 38
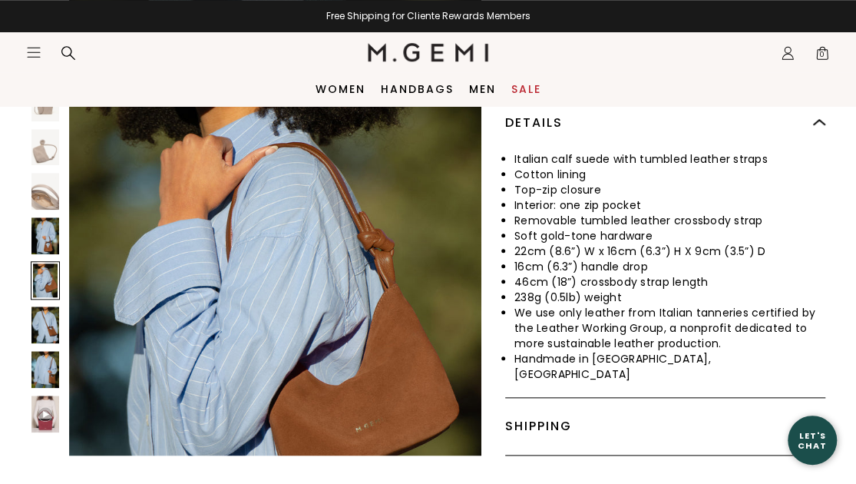
scroll to position [4393, 0]
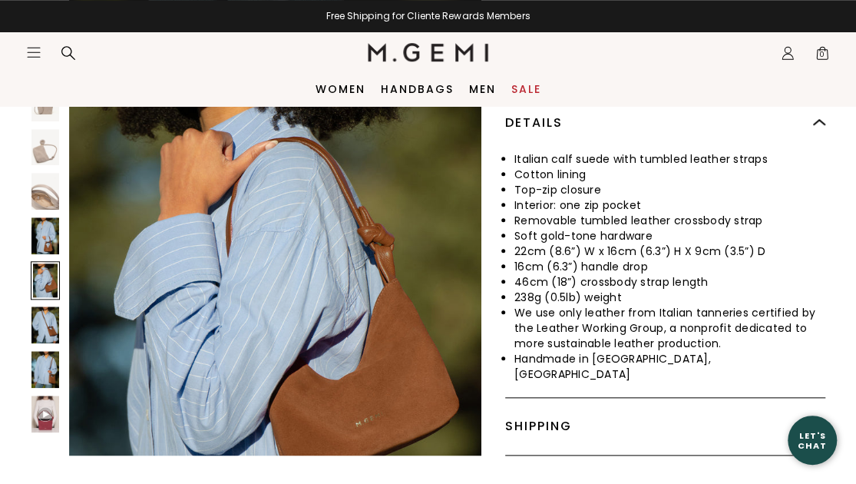
click at [52, 278] on div at bounding box center [45, 281] width 29 height 38
click at [49, 316] on img at bounding box center [45, 324] width 28 height 37
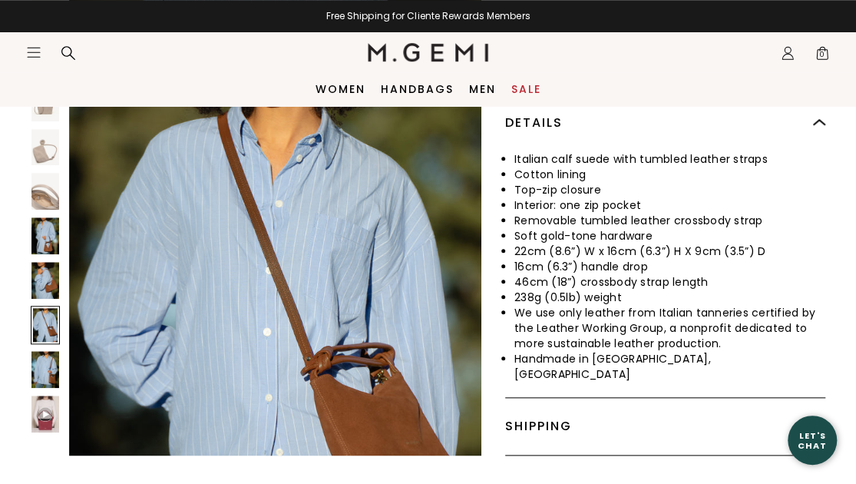
scroll to position [4943, 0]
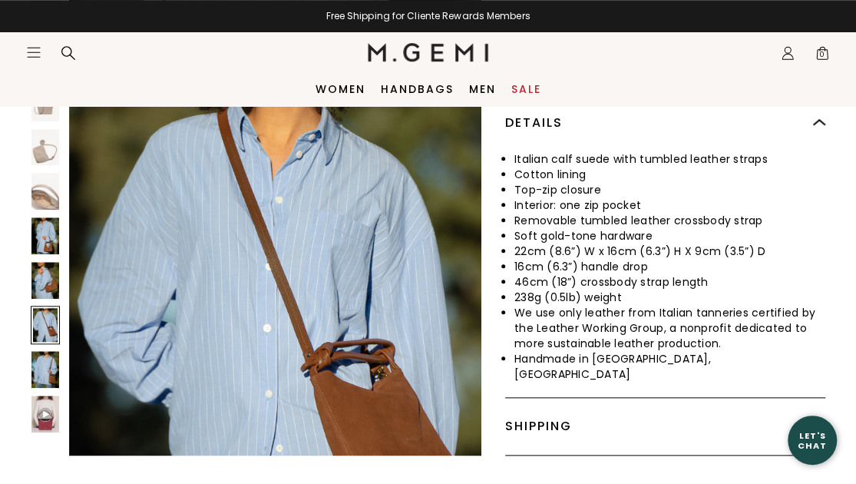
click at [49, 326] on div at bounding box center [45, 325] width 29 height 38
click at [49, 374] on img at bounding box center [45, 369] width 28 height 37
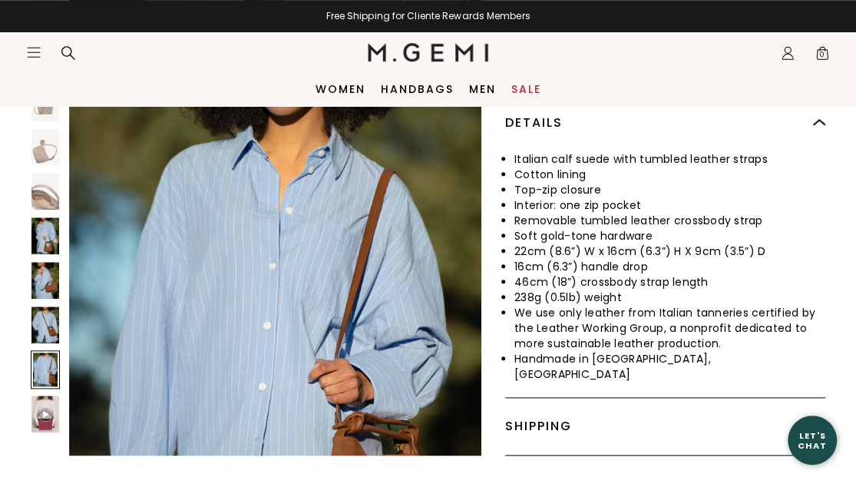
scroll to position [5492, 0]
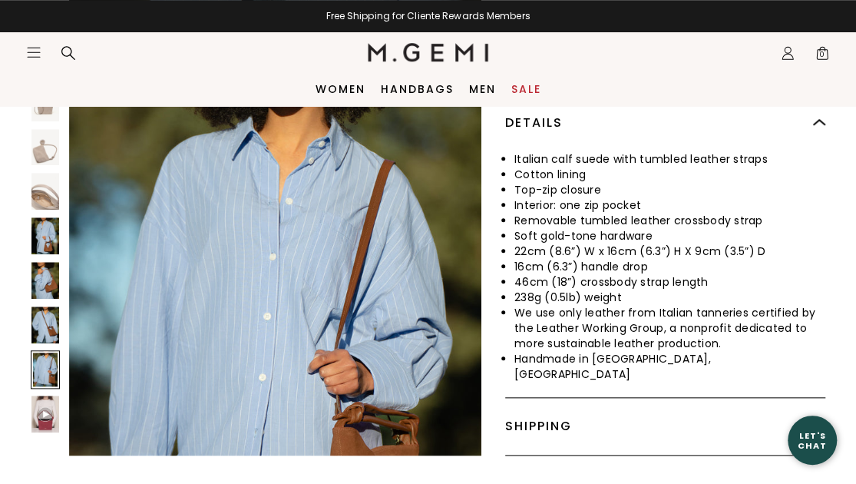
click at [48, 407] on img at bounding box center [45, 414] width 15 height 15
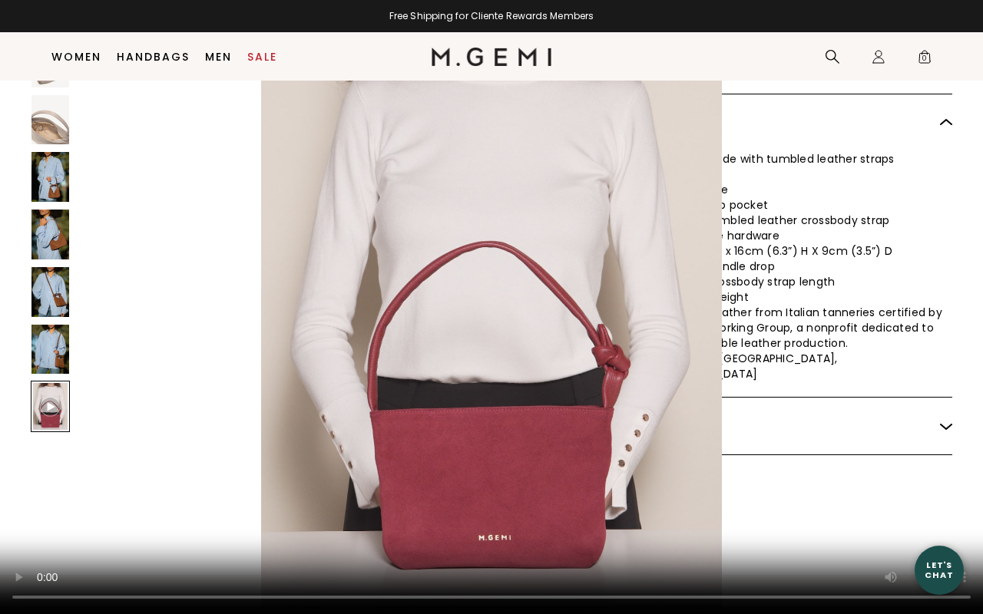
scroll to position [7760, 0]
click at [412, 483] on video at bounding box center [491, 307] width 983 height 614
click at [395, 483] on video at bounding box center [491, 307] width 983 height 614
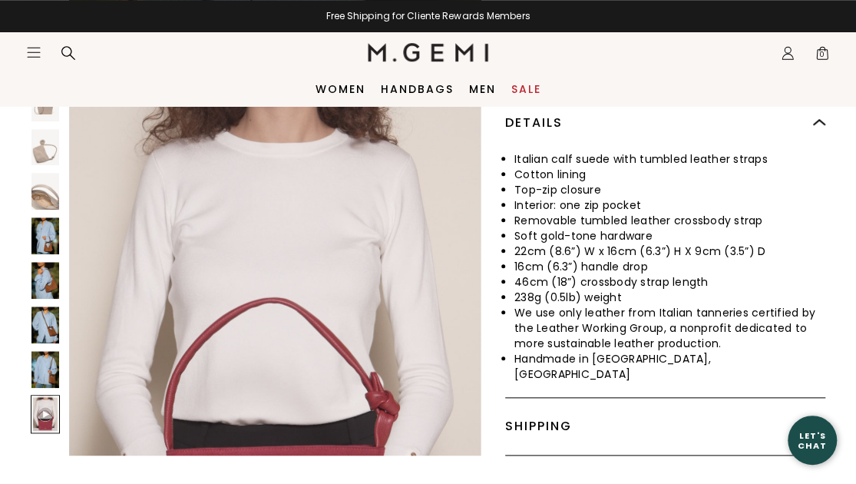
scroll to position [6041, 0]
click at [46, 150] on img at bounding box center [45, 147] width 28 height 37
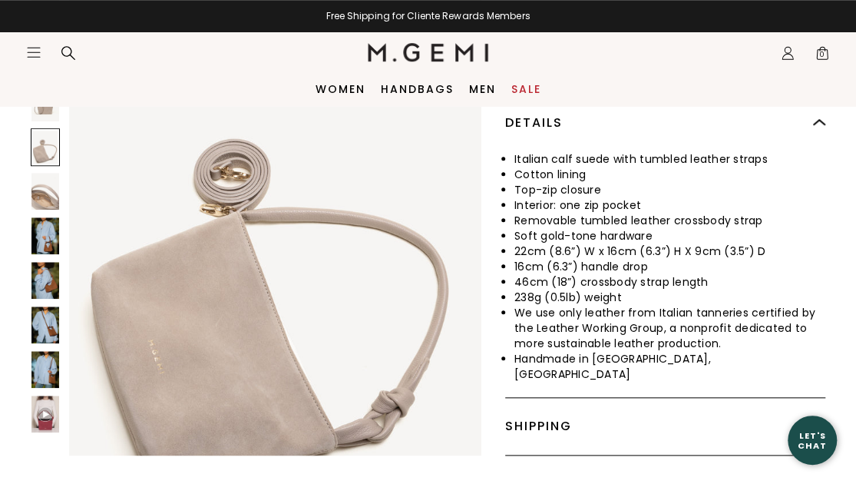
scroll to position [2746, 0]
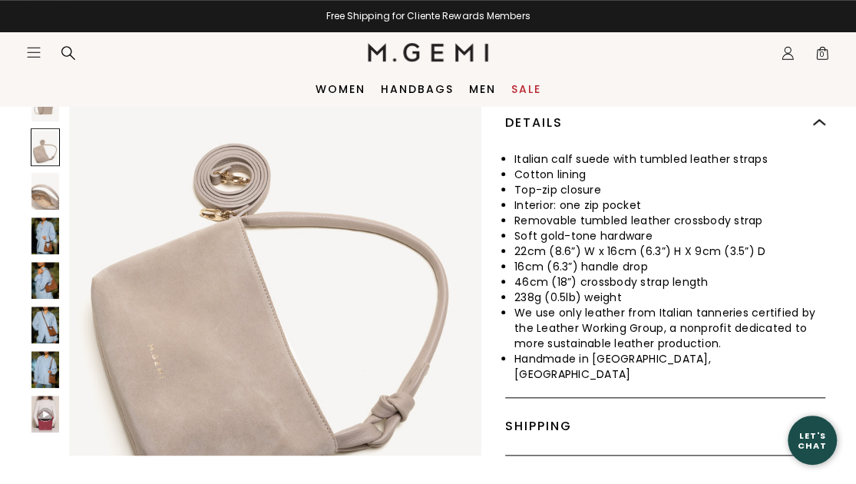
click at [226, 264] on img at bounding box center [275, 261] width 412 height 550
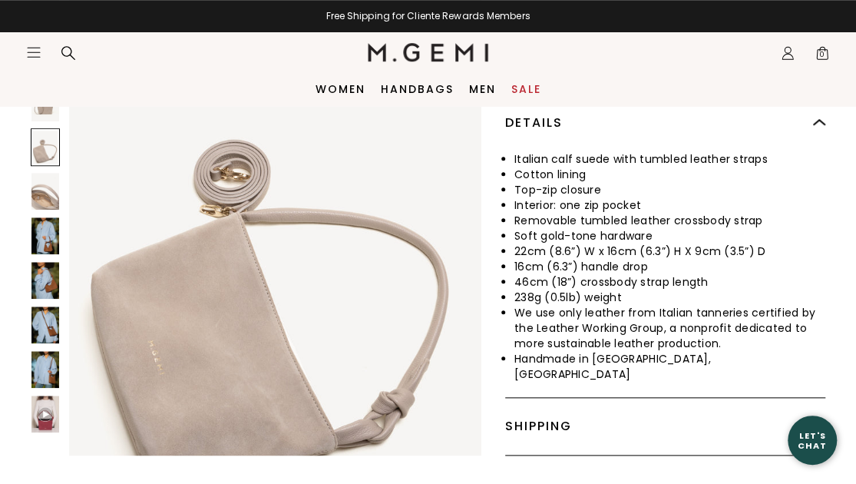
scroll to position [2750, 0]
click at [416, 85] on link "Handbags" at bounding box center [417, 89] width 73 height 12
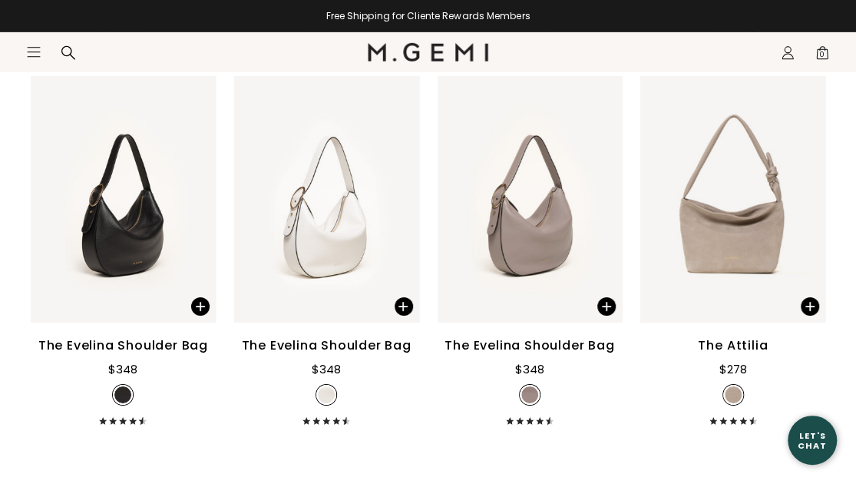
scroll to position [2184, 0]
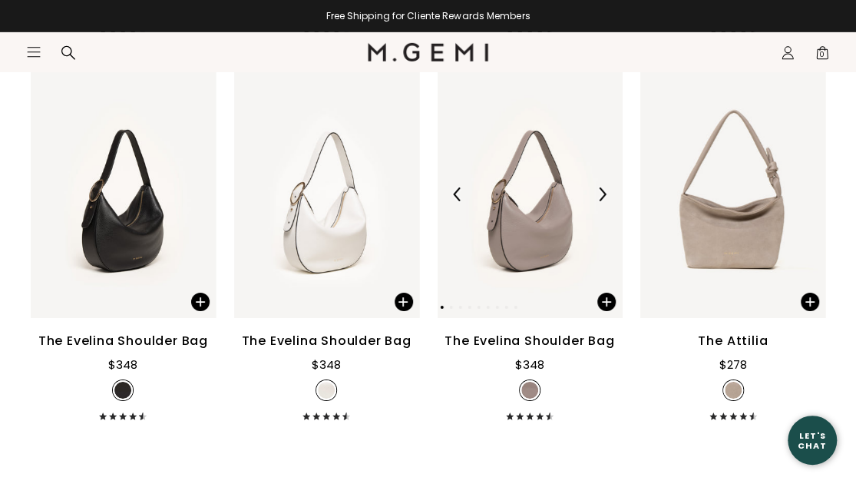
click at [518, 254] on img at bounding box center [530, 194] width 185 height 246
click at [736, 329] on div "The Attilia $278" at bounding box center [732, 245] width 185 height 349
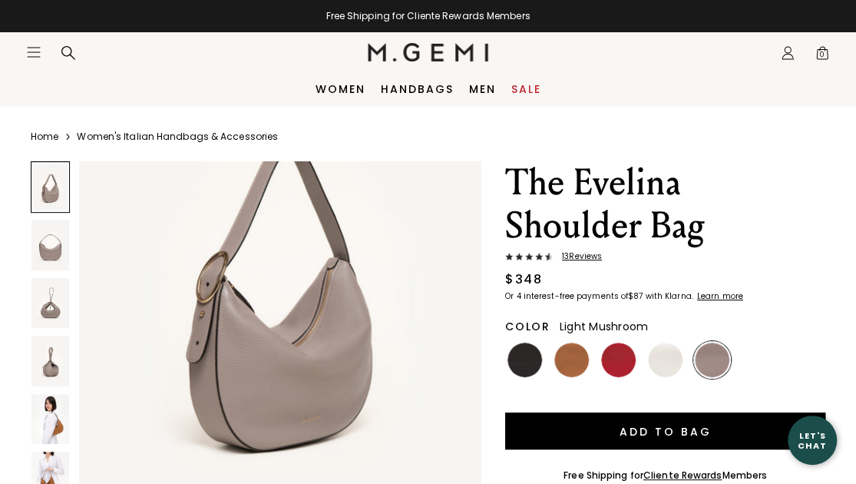
scroll to position [147, 0]
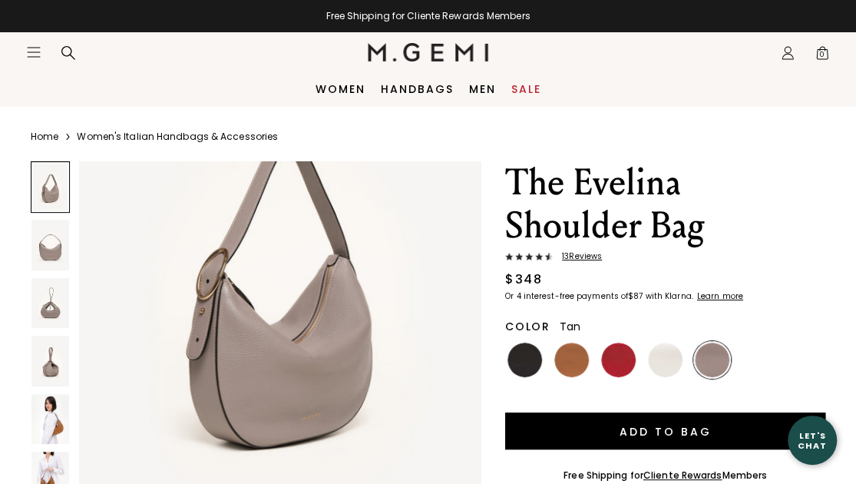
click at [573, 363] on img at bounding box center [571, 359] width 35 height 35
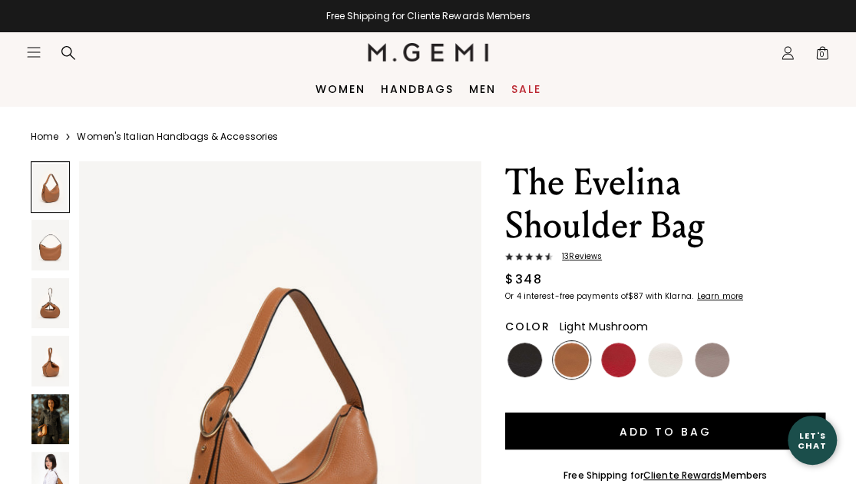
click at [701, 365] on img at bounding box center [712, 359] width 35 height 35
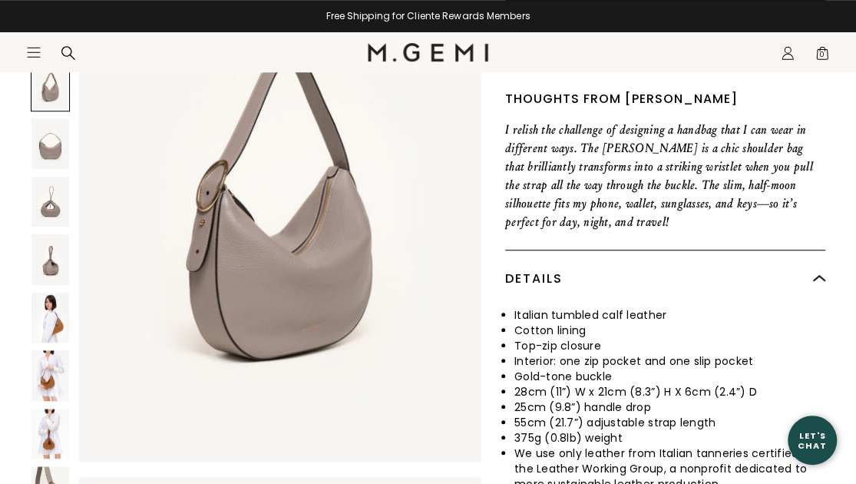
scroll to position [461, 0]
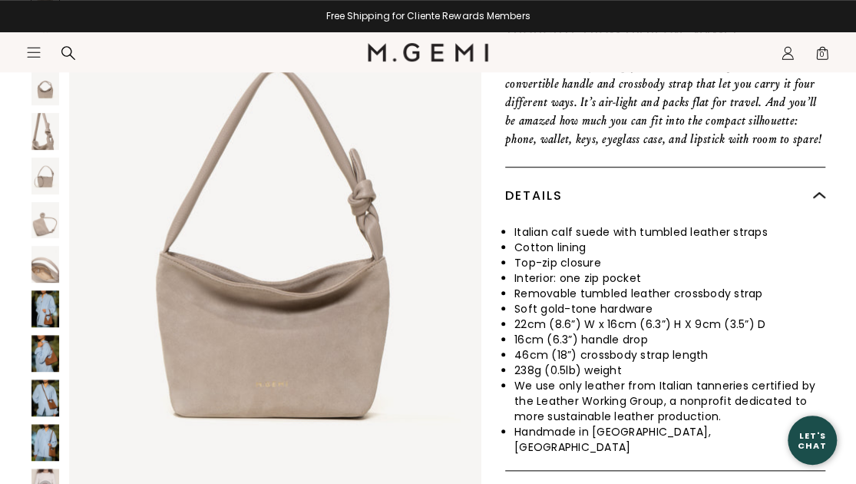
scroll to position [461, 0]
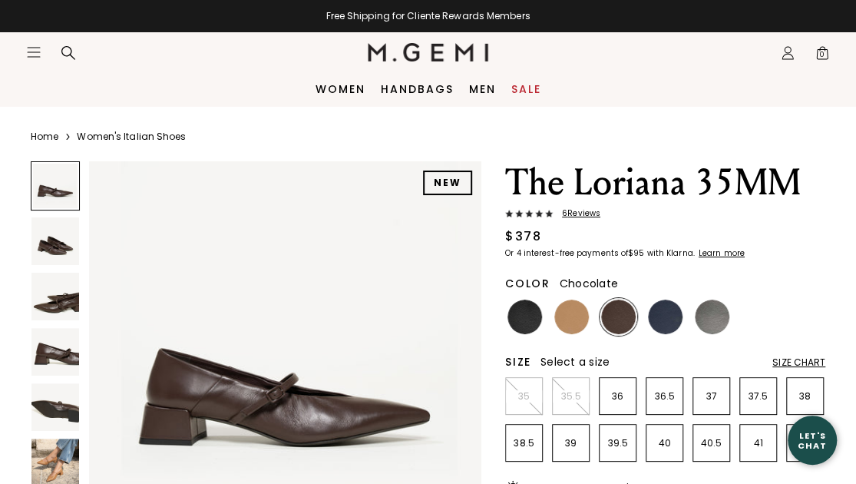
click at [46, 253] on img at bounding box center [55, 241] width 48 height 48
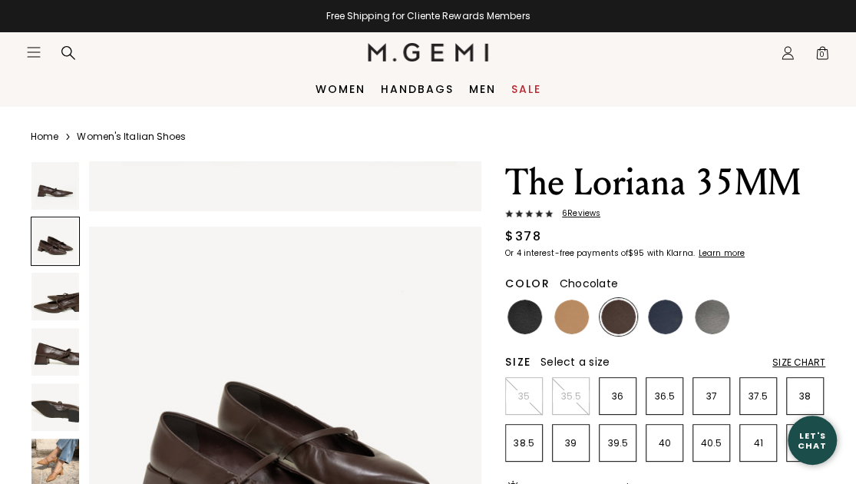
scroll to position [395, 0]
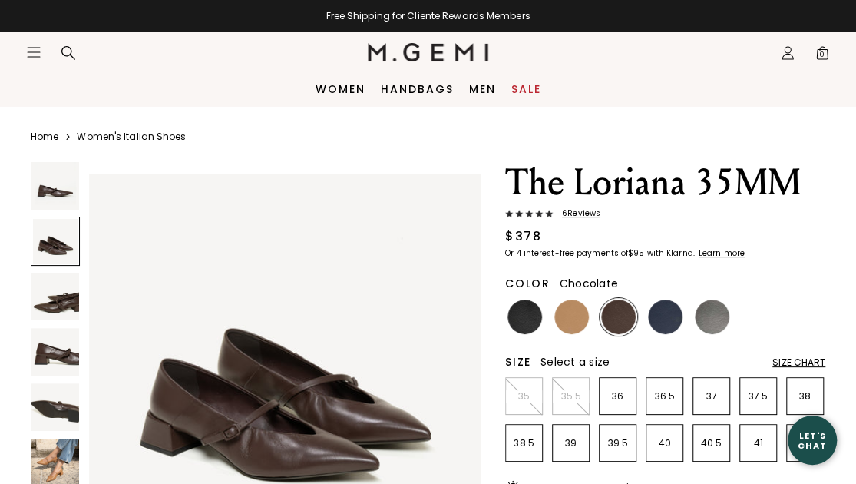
click at [58, 303] on img at bounding box center [55, 297] width 48 height 48
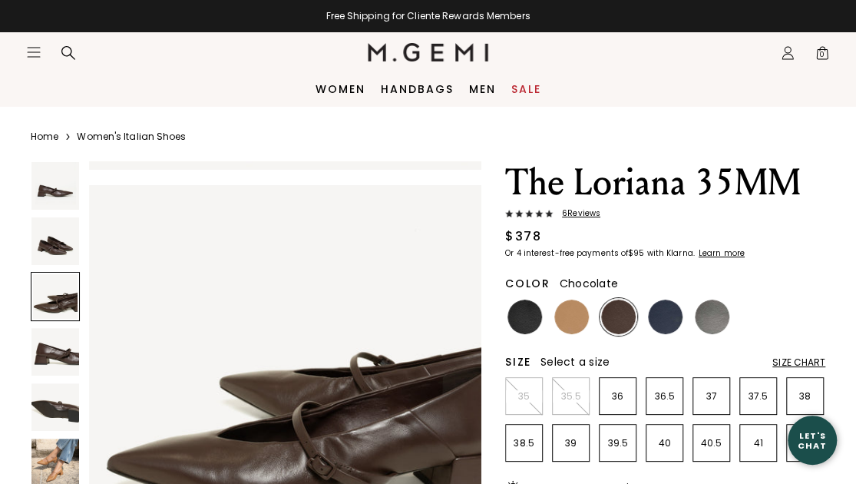
click at [58, 351] on img at bounding box center [55, 352] width 48 height 48
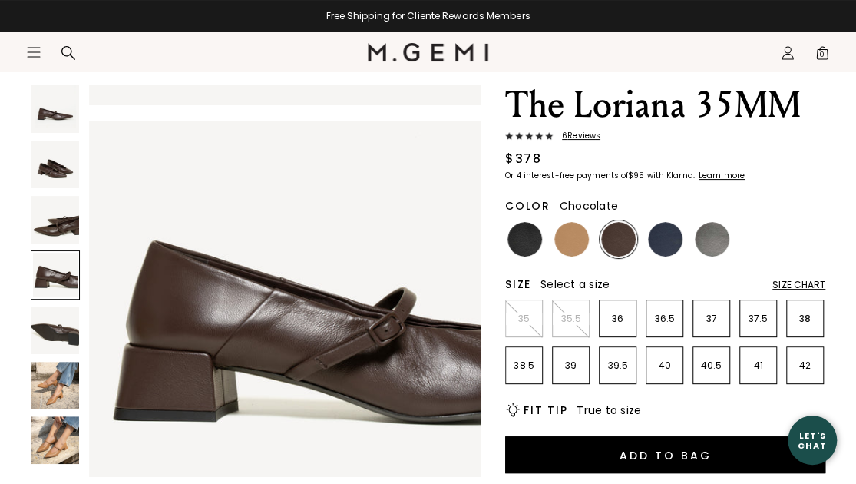
scroll to position [154, 0]
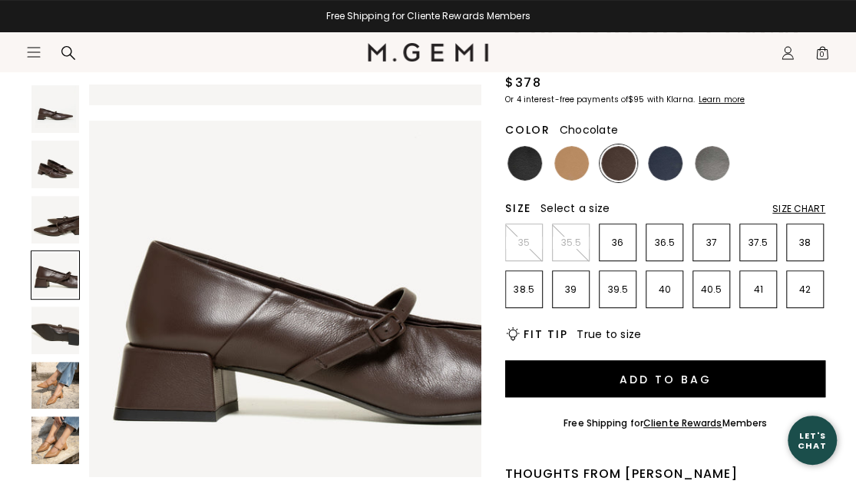
click at [61, 383] on img at bounding box center [55, 386] width 48 height 48
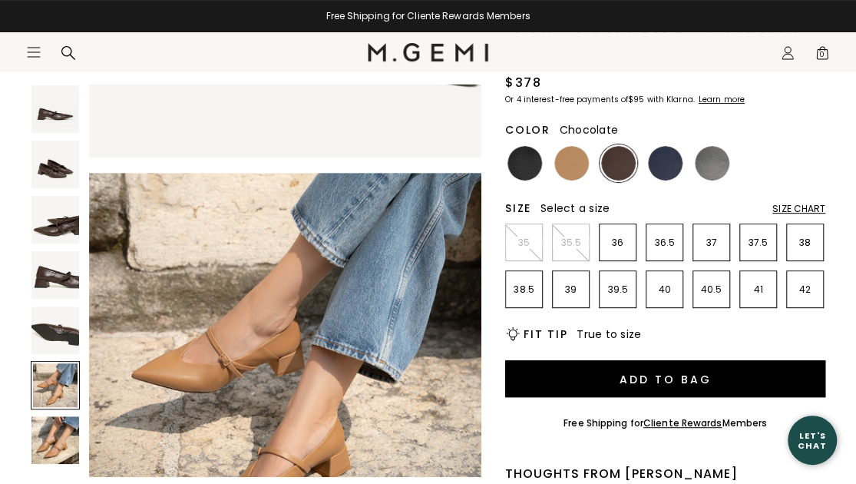
scroll to position [1979, 0]
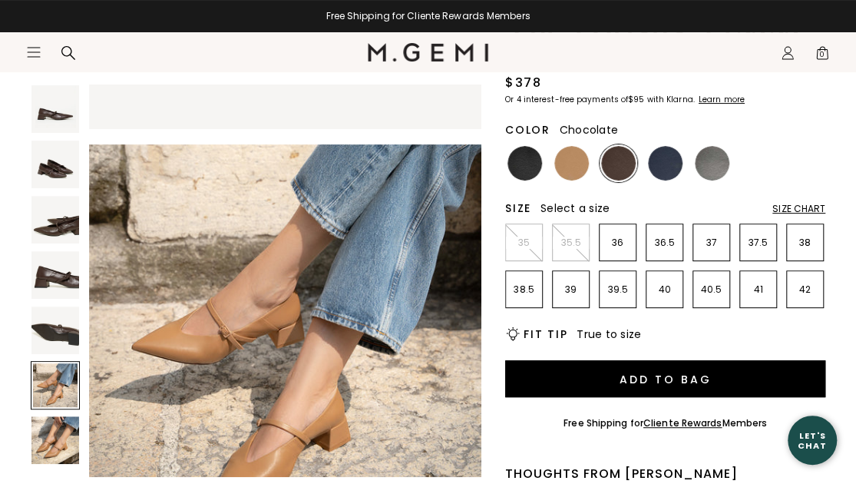
click at [55, 426] on img at bounding box center [55, 440] width 48 height 48
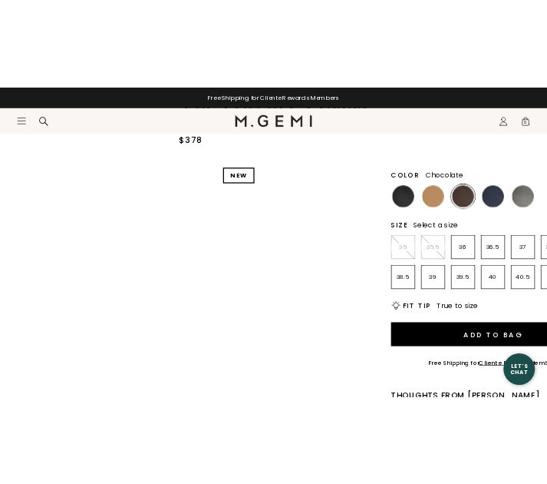
scroll to position [236, 0]
